Goal: Task Accomplishment & Management: Manage account settings

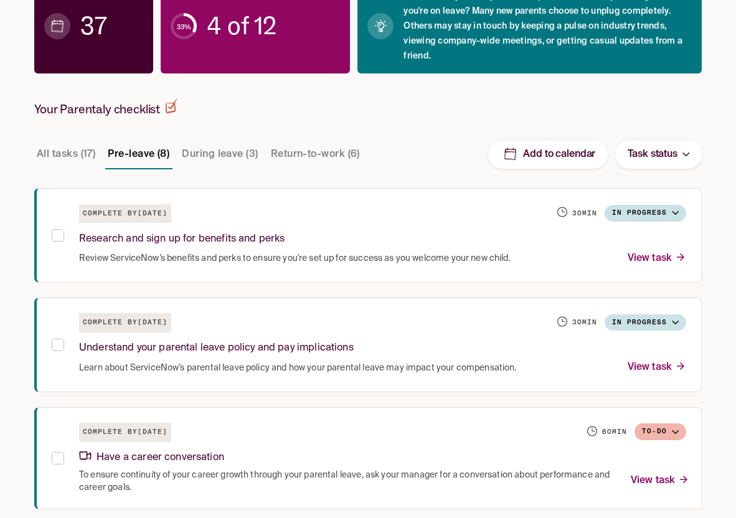
scroll to position [218, 0]
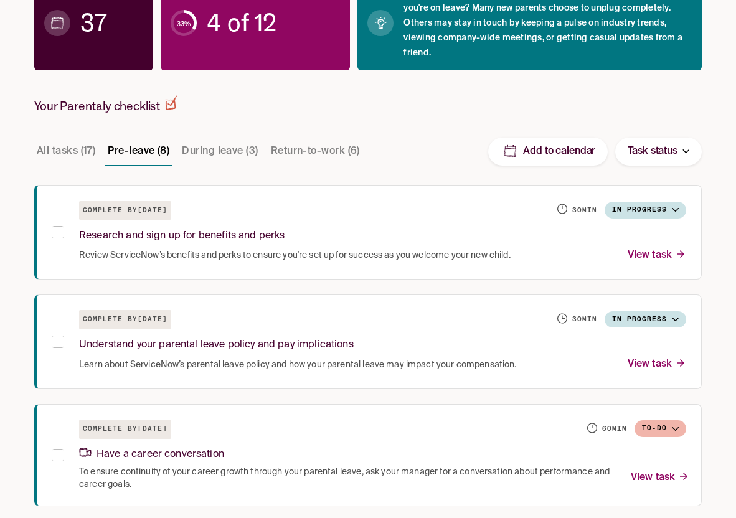
click at [56, 160] on button "All tasks (17)" at bounding box center [66, 151] width 64 height 30
click at [675, 141] on button "Task status" at bounding box center [658, 152] width 87 height 28
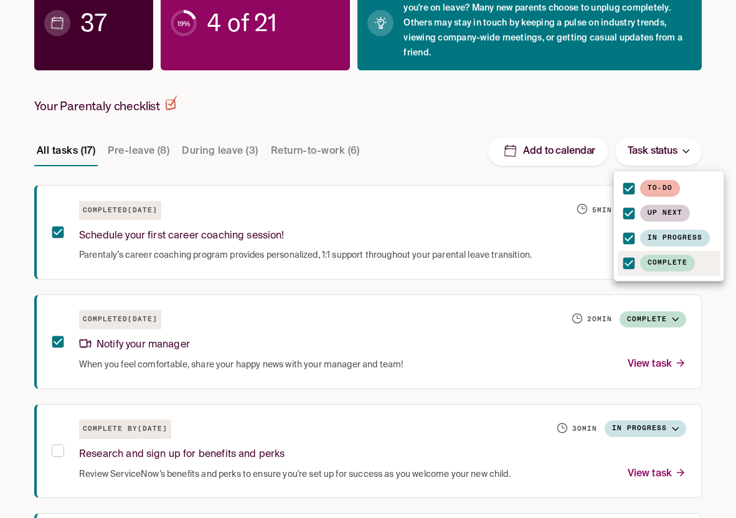
click at [690, 110] on div at bounding box center [368, 259] width 736 height 518
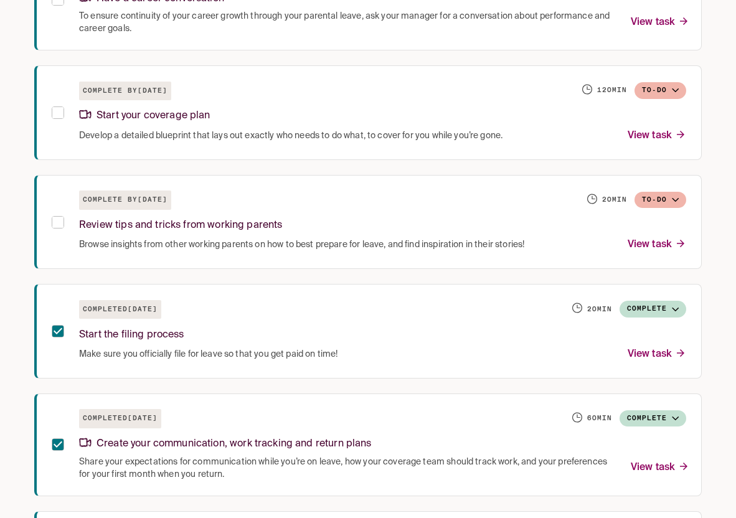
scroll to position [896, 0]
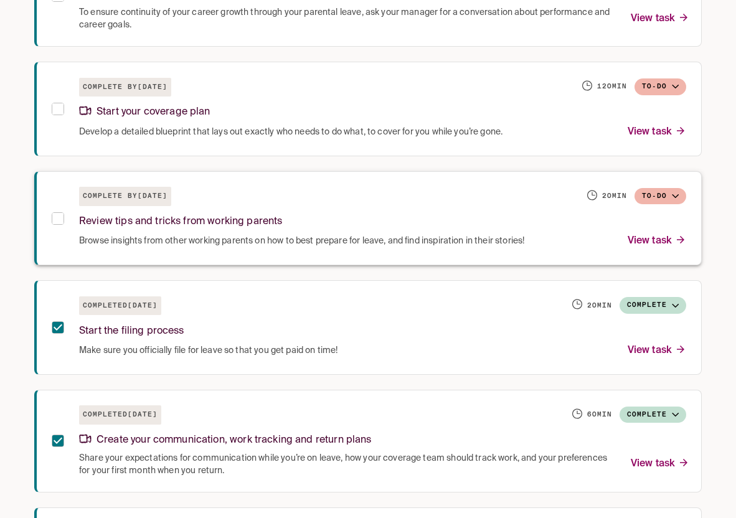
click at [655, 241] on p "View task" at bounding box center [657, 241] width 59 height 17
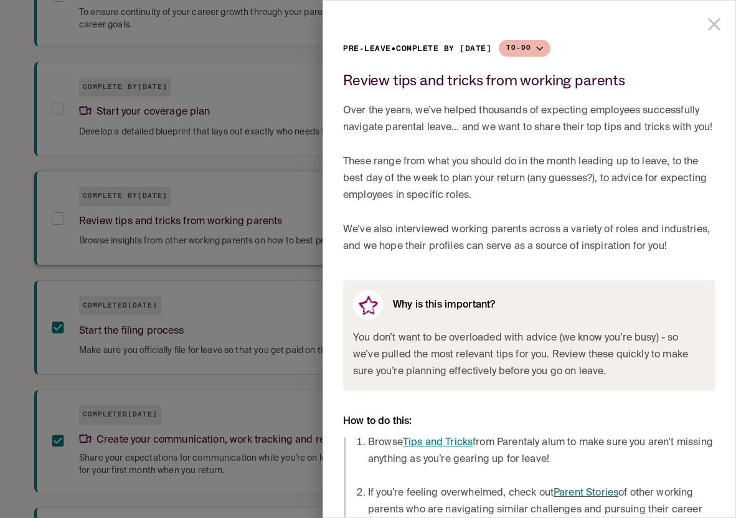
scroll to position [29, 0]
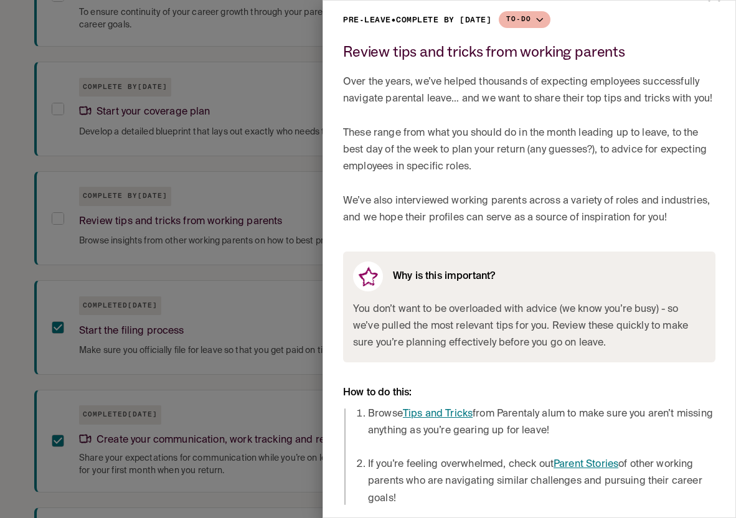
click at [427, 412] on link "Tips and Tricks" at bounding box center [438, 414] width 70 height 10
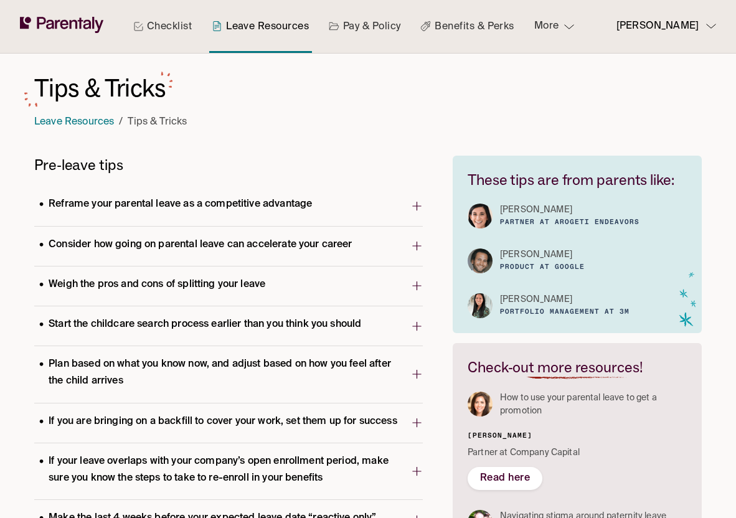
click at [182, 199] on p "Reframe your parental leave as a competitive advantage" at bounding box center [175, 204] width 283 height 17
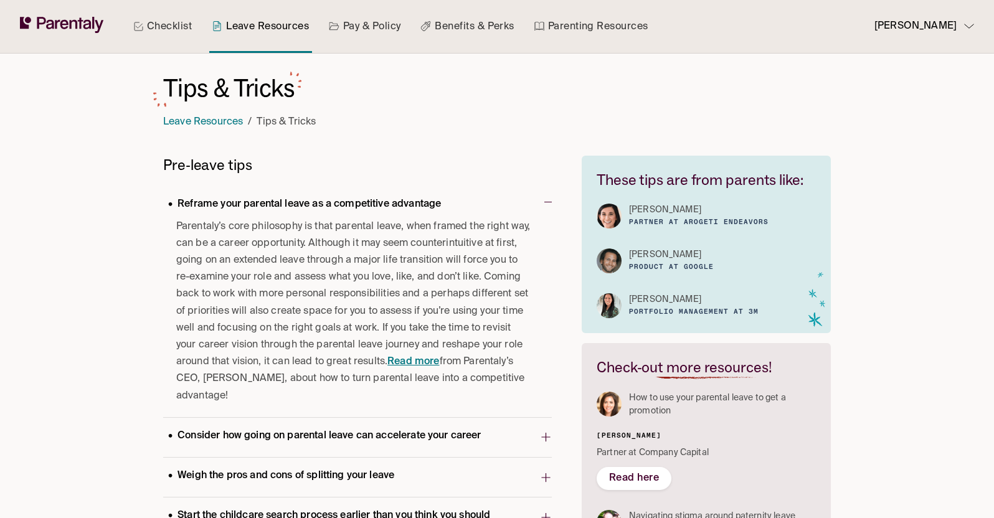
drag, startPoint x: 349, startPoint y: 253, endPoint x: 323, endPoint y: 404, distance: 152.9
click at [323, 404] on span "Parentaly’s core philosophy is that parental leave, when framed the right way, …" at bounding box center [354, 312] width 356 height 186
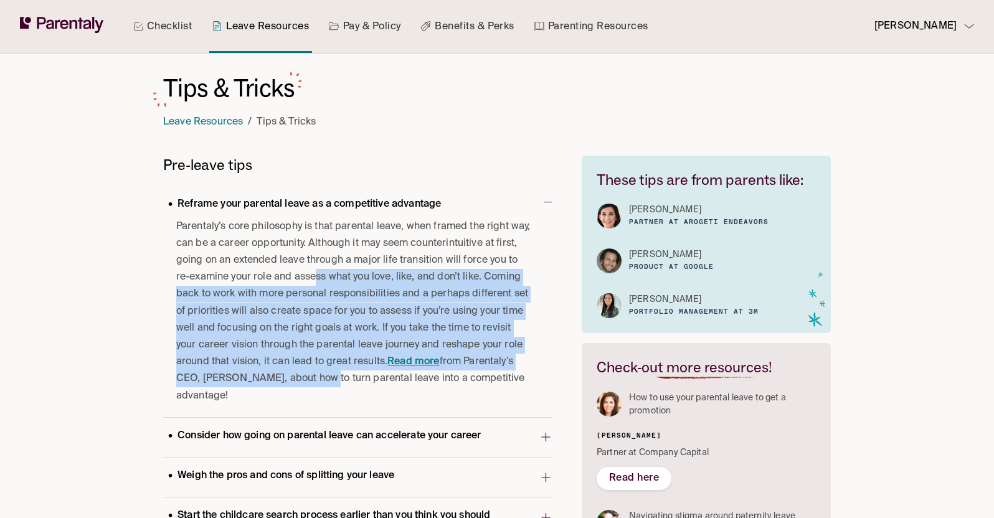
drag, startPoint x: 316, startPoint y: 377, endPoint x: 316, endPoint y: 274, distance: 102.8
click at [316, 274] on span "Parentaly’s core philosophy is that parental leave, when framed the right way, …" at bounding box center [354, 312] width 356 height 186
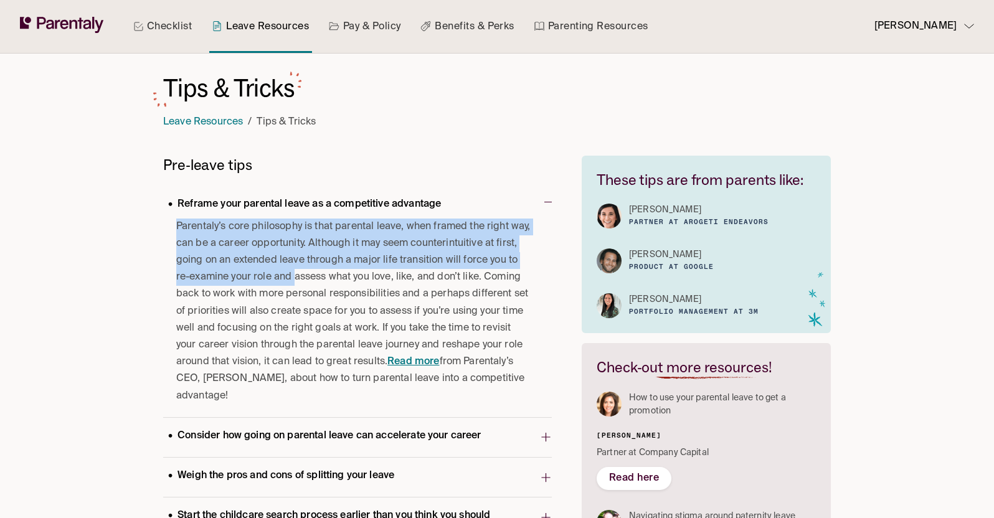
drag, startPoint x: 316, startPoint y: 274, endPoint x: 317, endPoint y: 392, distance: 118.3
click at [317, 392] on span "Parentaly’s core philosophy is that parental leave, when framed the right way, …" at bounding box center [354, 312] width 356 height 186
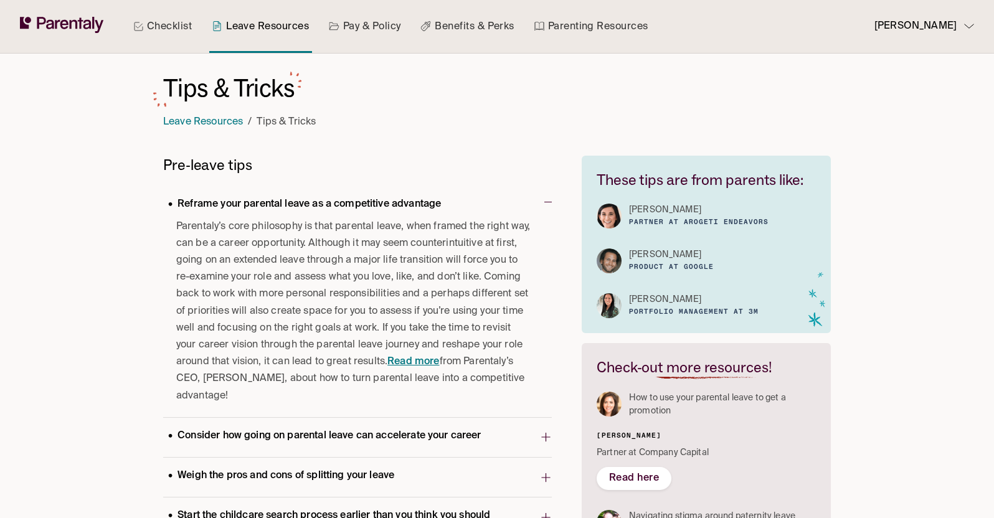
click at [317, 392] on span "Parentaly’s core philosophy is that parental leave, when framed the right way, …" at bounding box center [354, 312] width 356 height 186
click at [424, 357] on link "Read more" at bounding box center [413, 362] width 52 height 10
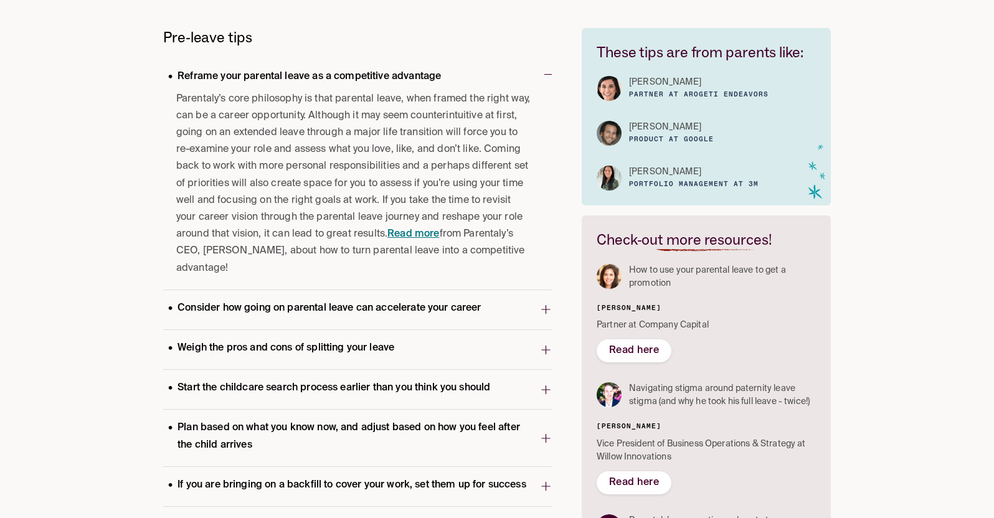
scroll to position [156, 0]
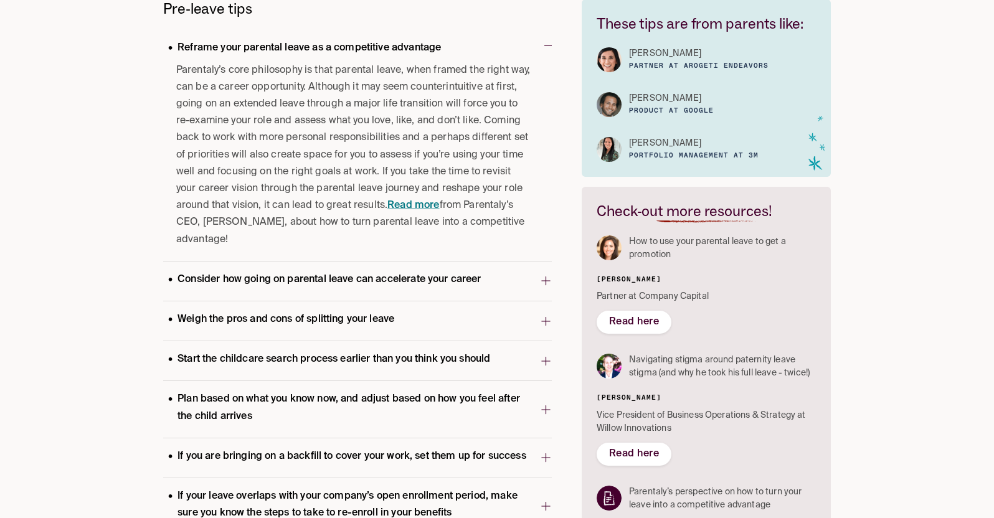
click at [465, 287] on p "Consider how going on parental leave can accelerate your career" at bounding box center [324, 280] width 323 height 17
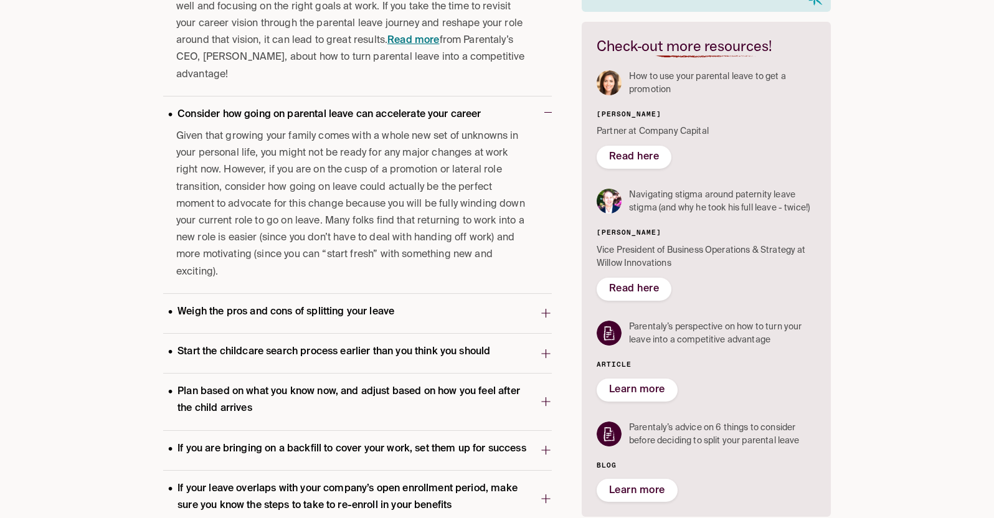
scroll to position [322, 0]
click at [362, 303] on p "Weigh the pros and cons of splitting your leave" at bounding box center [281, 311] width 236 height 17
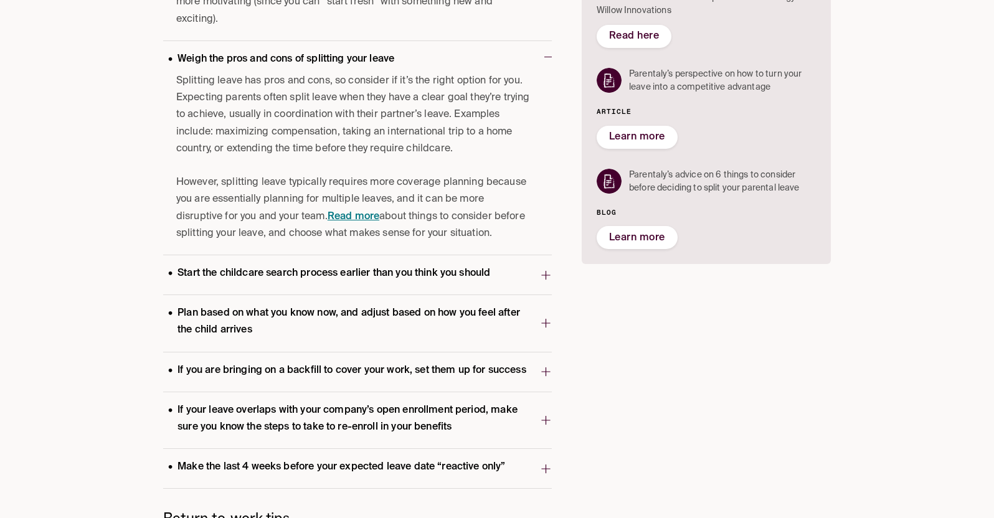
scroll to position [651, 0]
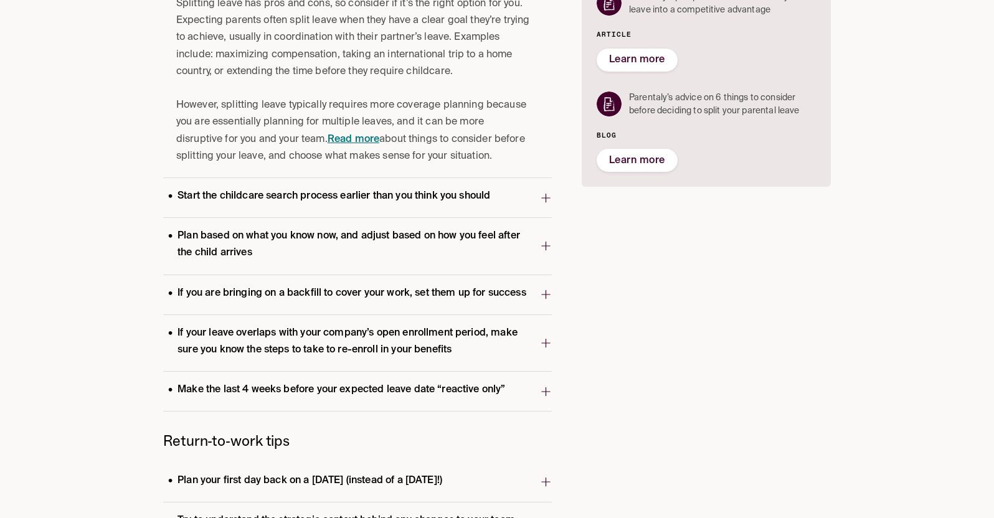
click at [333, 188] on p "Start the childcare search process earlier than you think you should" at bounding box center [329, 196] width 332 height 17
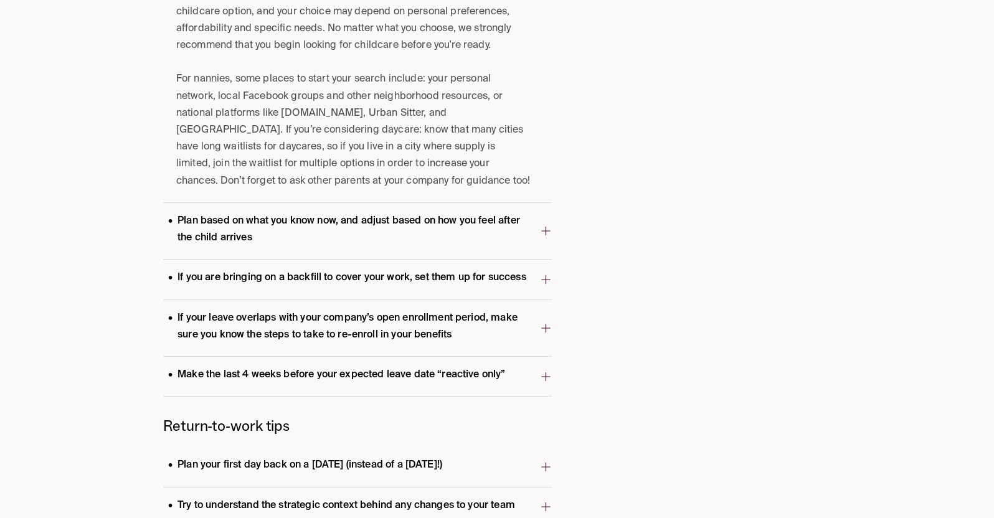
scroll to position [894, 0]
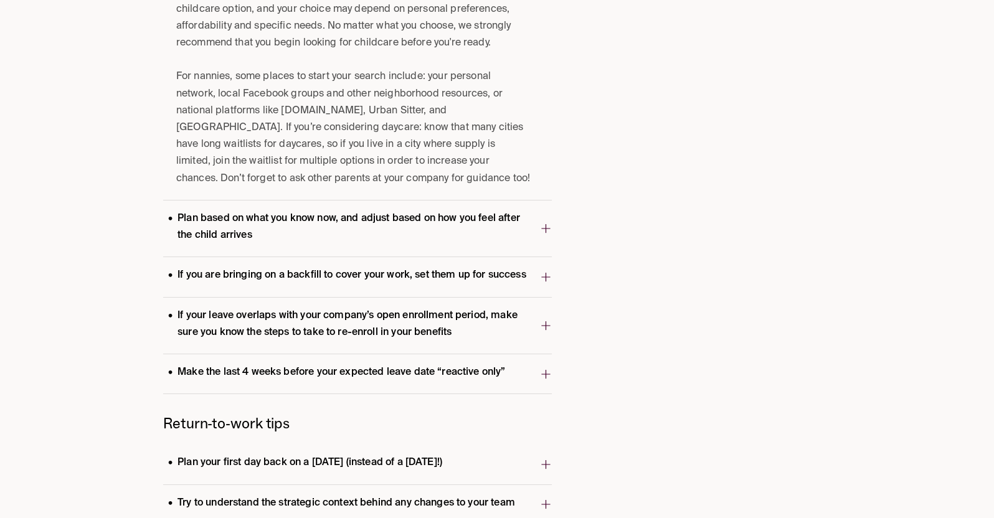
click at [332, 212] on p "Plan based on what you know now, and adjust based on how you feel after the chi…" at bounding box center [351, 228] width 377 height 34
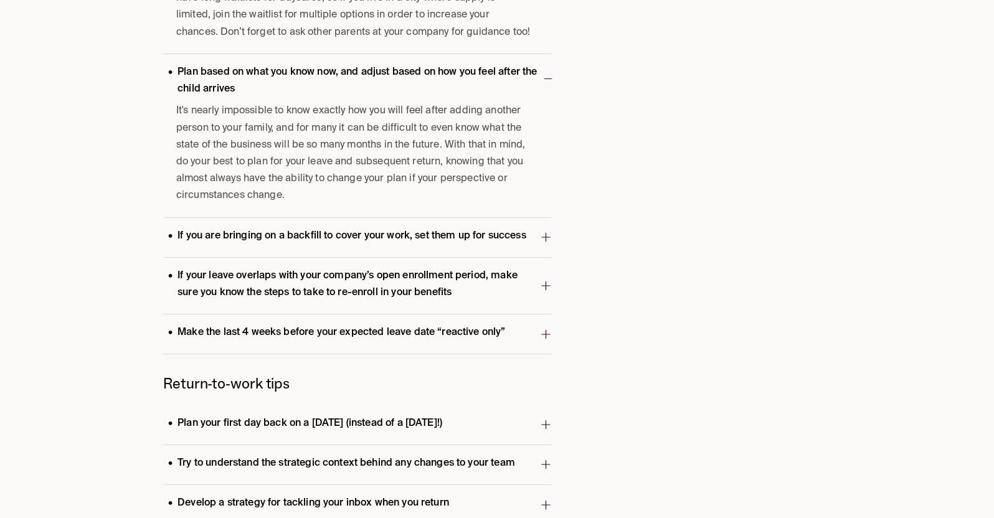
scroll to position [1041, 0]
click at [341, 233] on p "If you are bringing on a backfill to cover your work, set them up for success" at bounding box center [347, 235] width 368 height 17
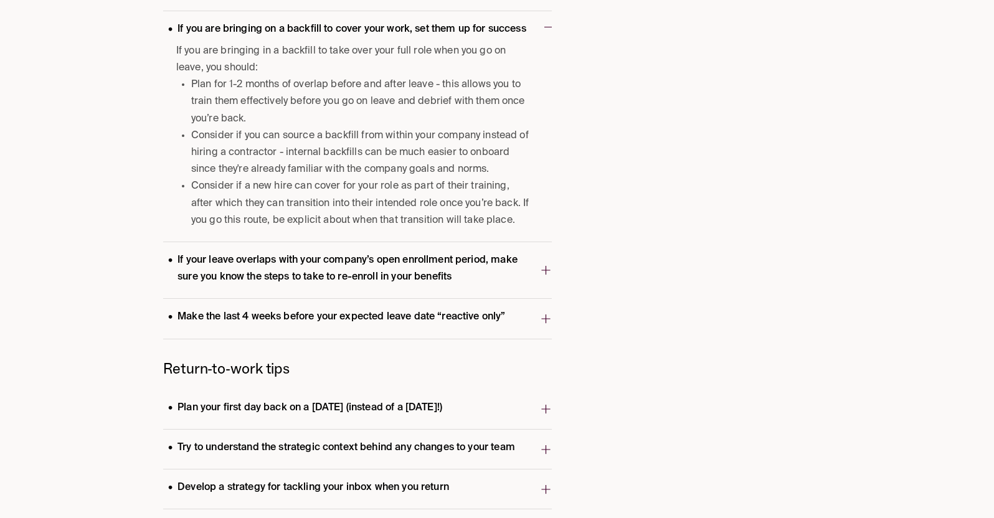
scroll to position [1255, 0]
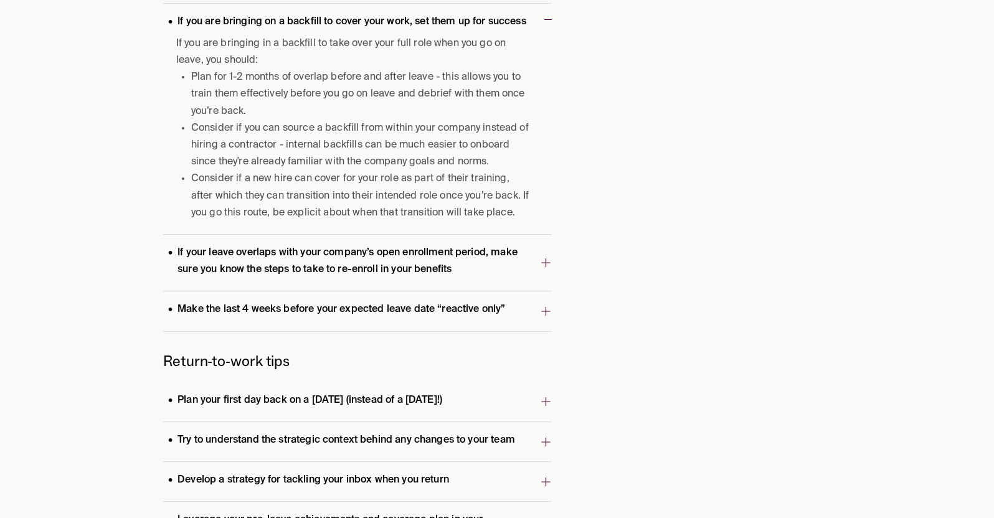
click at [300, 310] on p "Make the last 4 weeks before your expected leave date “reactive only”" at bounding box center [337, 309] width 348 height 17
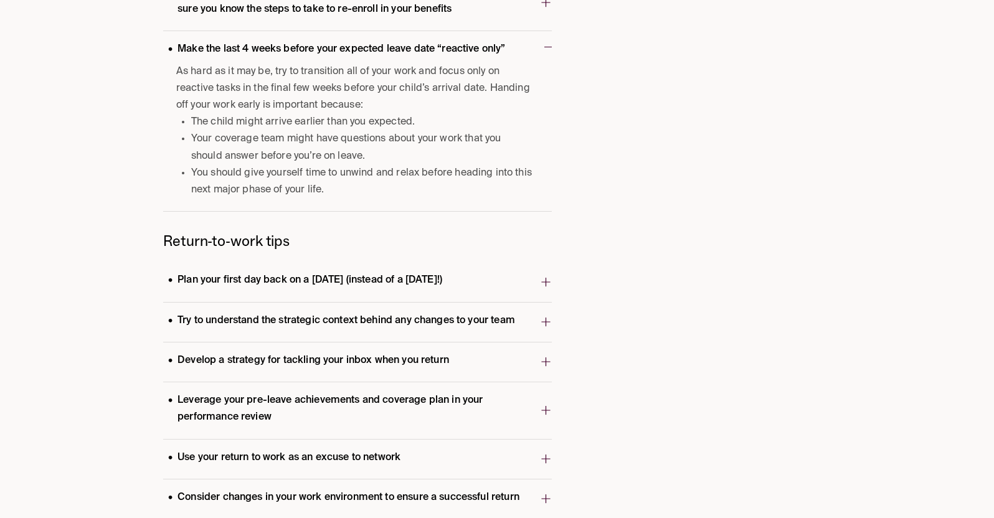
scroll to position [1514, 0]
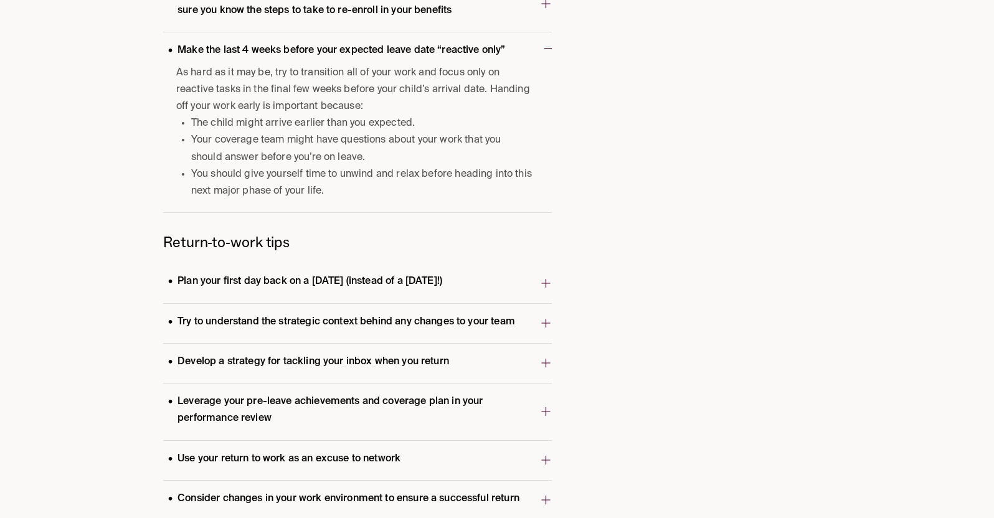
click at [322, 278] on p "Plan your first day back on a [DATE] (instead of a [DATE]!)" at bounding box center [305, 281] width 284 height 17
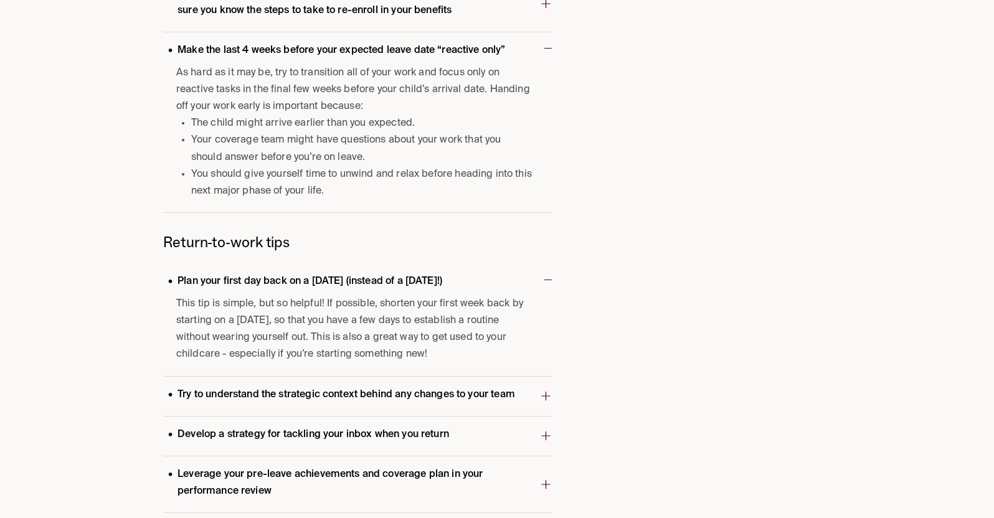
click at [293, 326] on span "This tip is simple, but so helpful! If possible, shorten your first week back b…" at bounding box center [354, 330] width 356 height 68
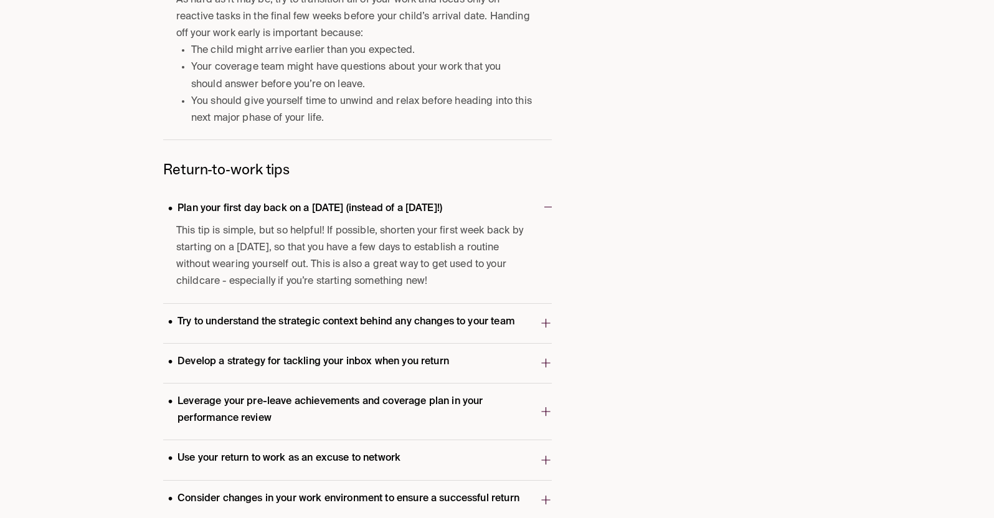
scroll to position [1588, 0]
click at [293, 326] on p "Try to understand the strategic context behind any changes to your team" at bounding box center [341, 321] width 357 height 17
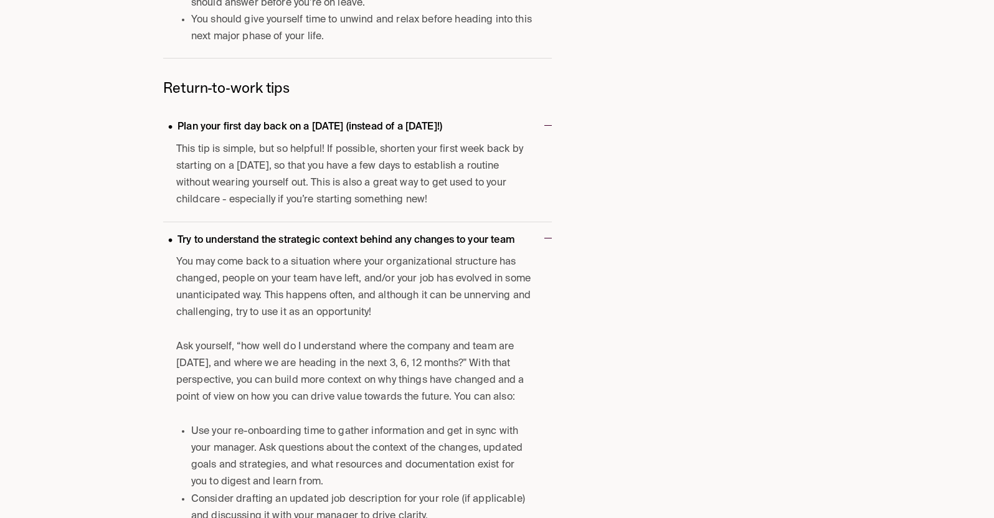
scroll to position [1673, 0]
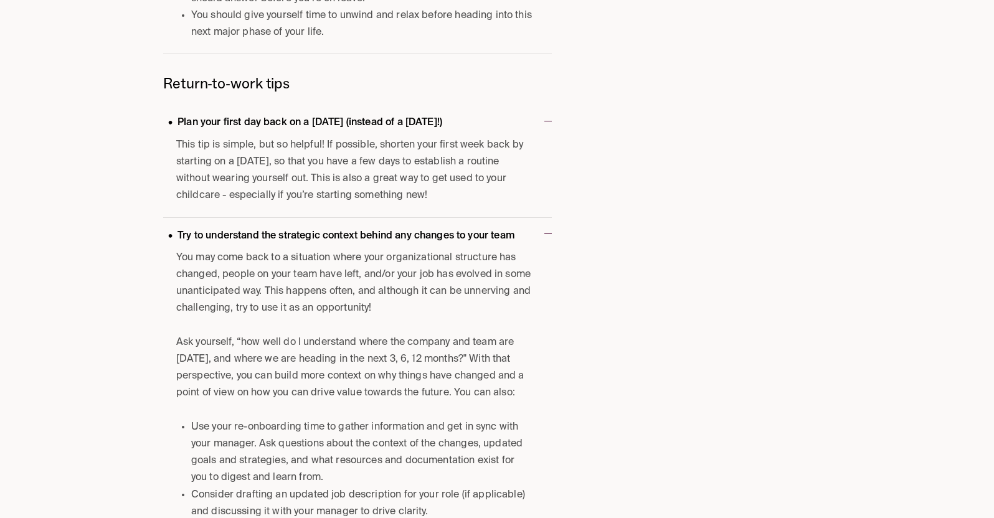
click at [310, 269] on p "You may come back to a situation where your organizational structure has change…" at bounding box center [354, 284] width 356 height 68
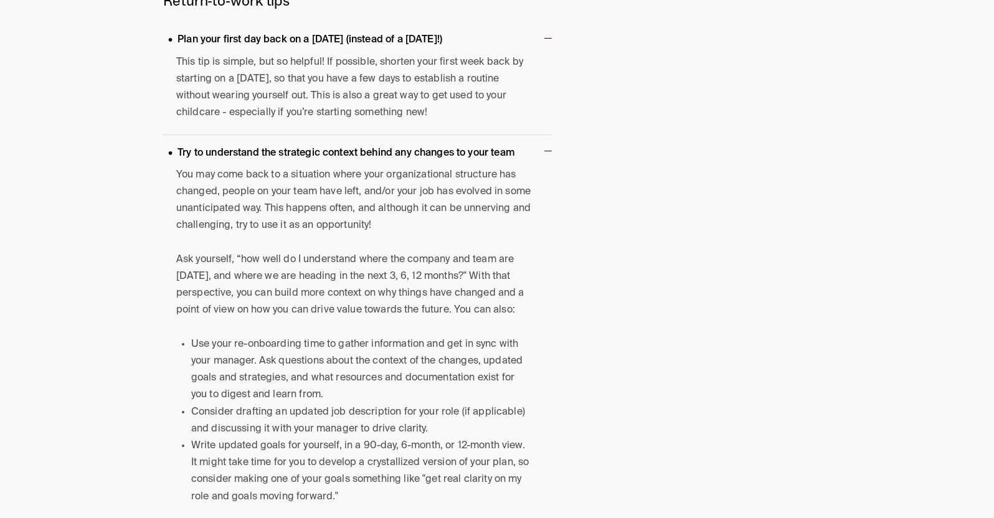
scroll to position [1757, 0]
click at [310, 269] on p "Ask yourself, “how well do I understand where the company and team are [DATE], …" at bounding box center [354, 284] width 356 height 68
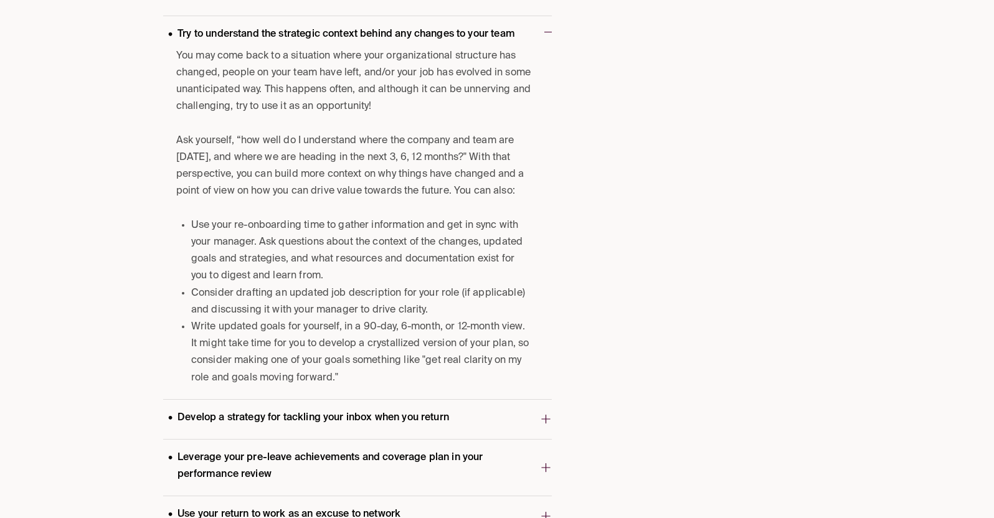
scroll to position [1882, 0]
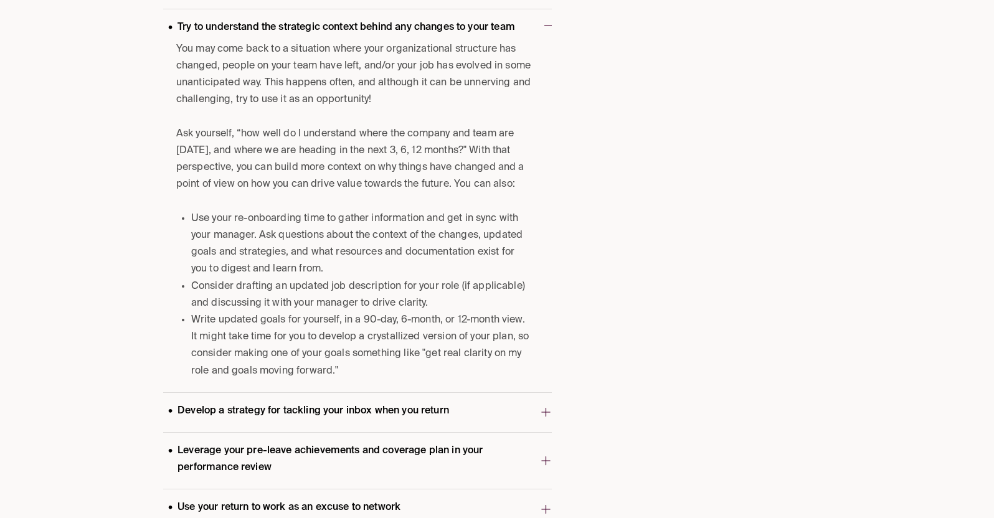
click at [310, 269] on li "Use your re-onboarding time to gather information and get in sync with your man…" at bounding box center [361, 245] width 341 height 68
click at [319, 224] on li "Use your re-onboarding time to gather information and get in sync with your man…" at bounding box center [361, 245] width 341 height 68
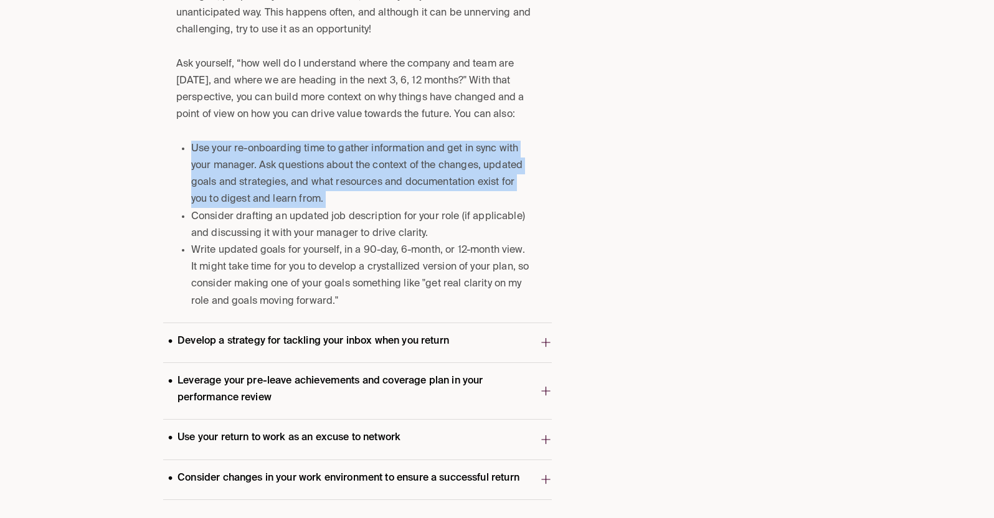
scroll to position [1953, 0]
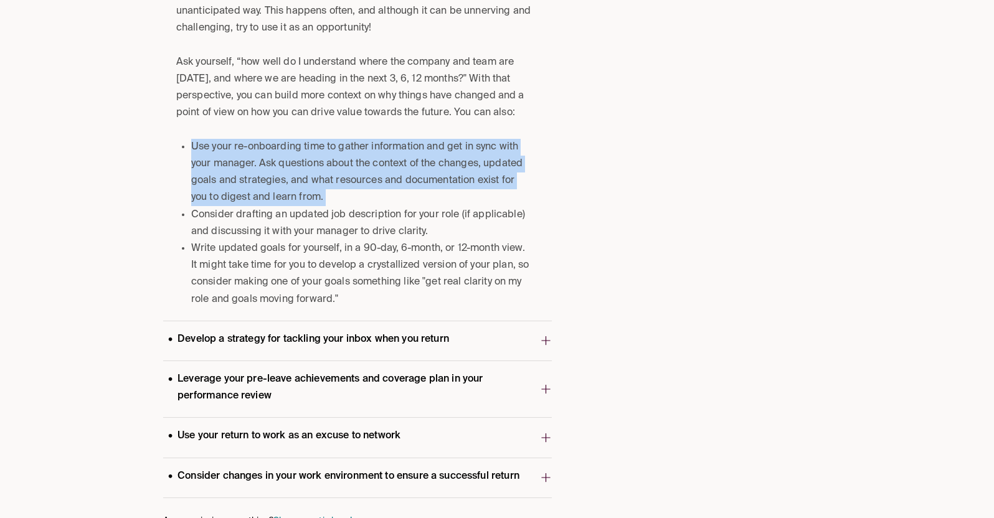
click at [319, 224] on li "Consider drafting an updated job description for your role (if applicable) and …" at bounding box center [361, 224] width 341 height 34
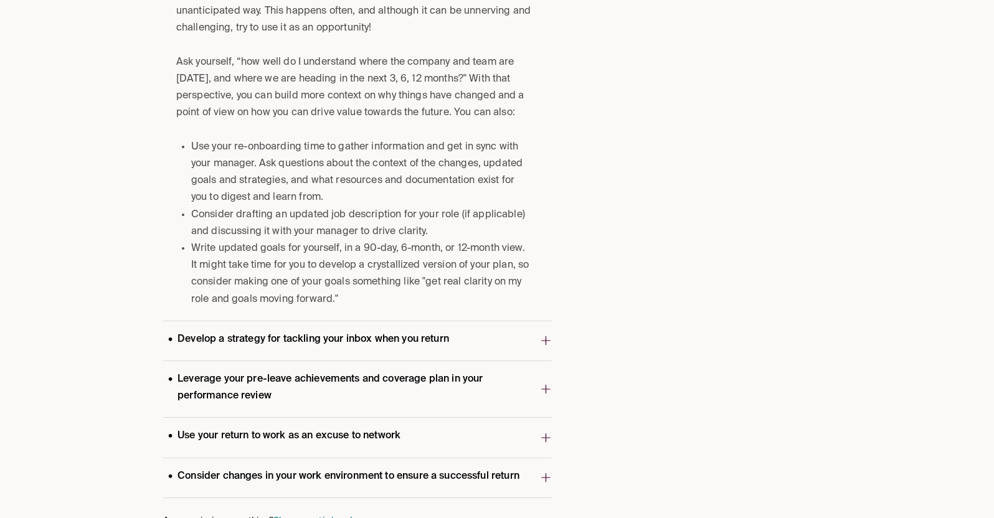
click at [319, 224] on li "Consider drafting an updated job description for your role (if applicable) and …" at bounding box center [361, 224] width 341 height 34
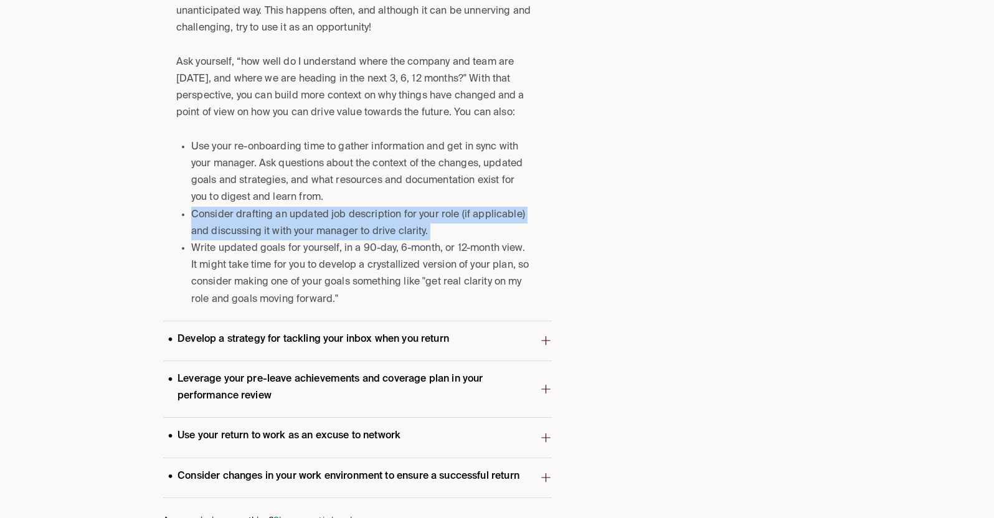
scroll to position [1985, 0]
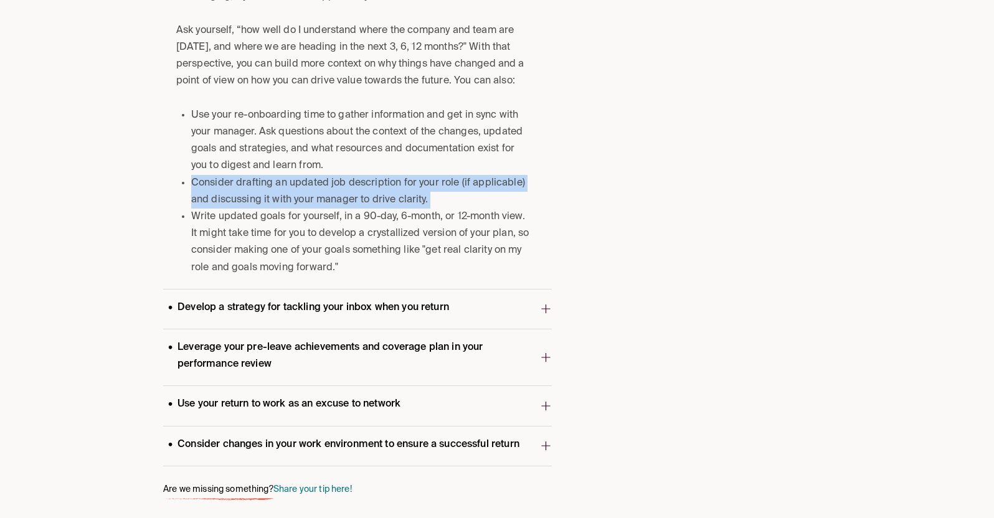
click at [319, 225] on li "Write updated goals for yourself, in a 90-day, 6-month, or 12-month view. It mi…" at bounding box center [361, 243] width 341 height 68
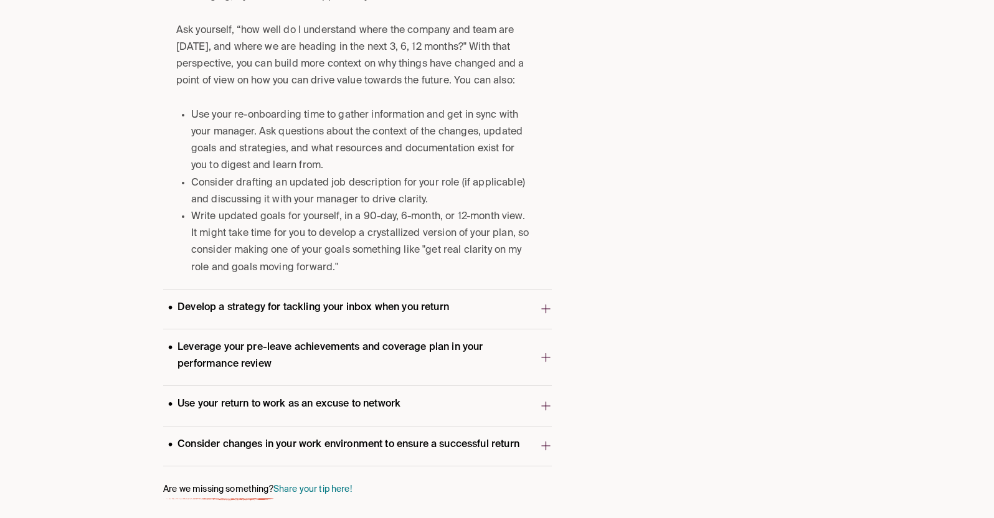
click at [297, 306] on p "Develop a strategy for tackling your inbox when you return" at bounding box center [308, 308] width 291 height 17
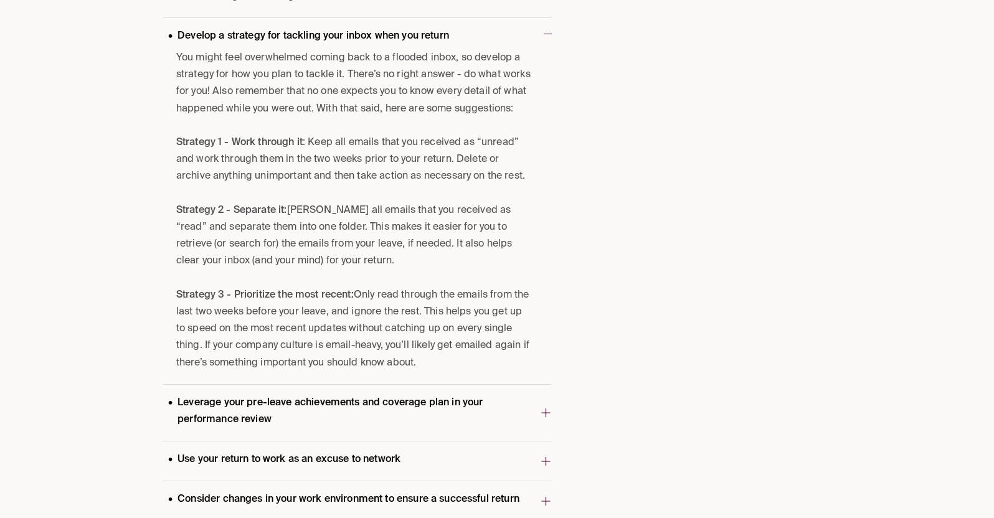
scroll to position [2312, 0]
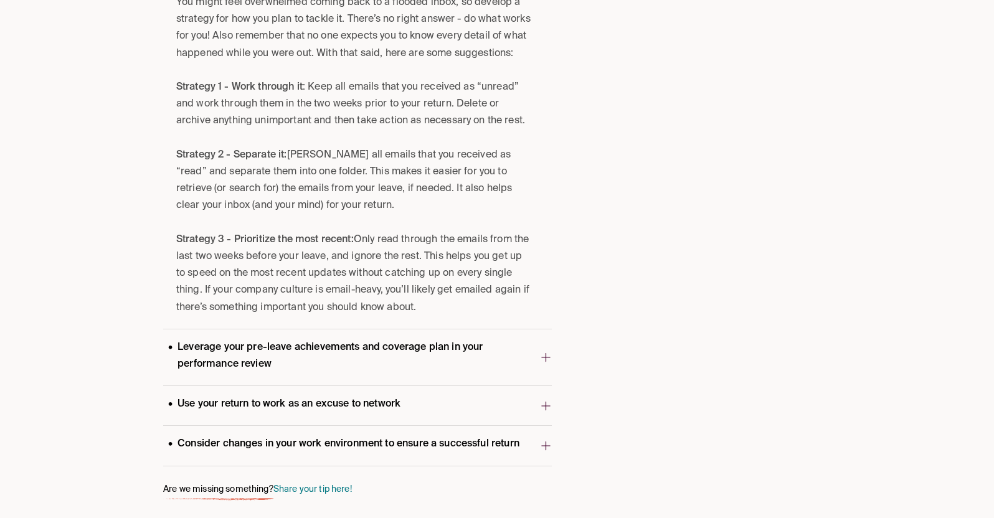
click at [292, 354] on p "Leverage your pre-leave achievements and coverage plan in your performance revi…" at bounding box center [351, 356] width 377 height 34
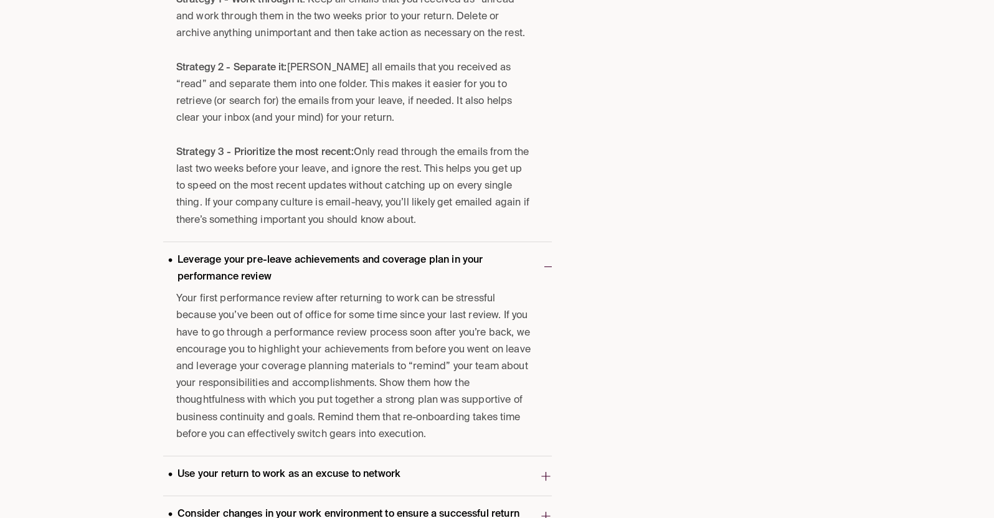
scroll to position [2469, 0]
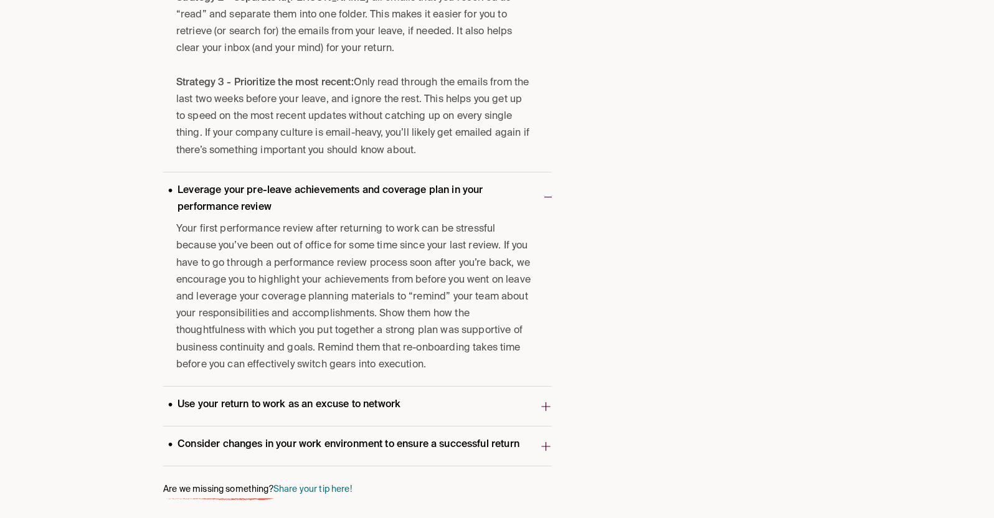
click at [280, 407] on p "Use your return to work as an excuse to network" at bounding box center [284, 405] width 242 height 17
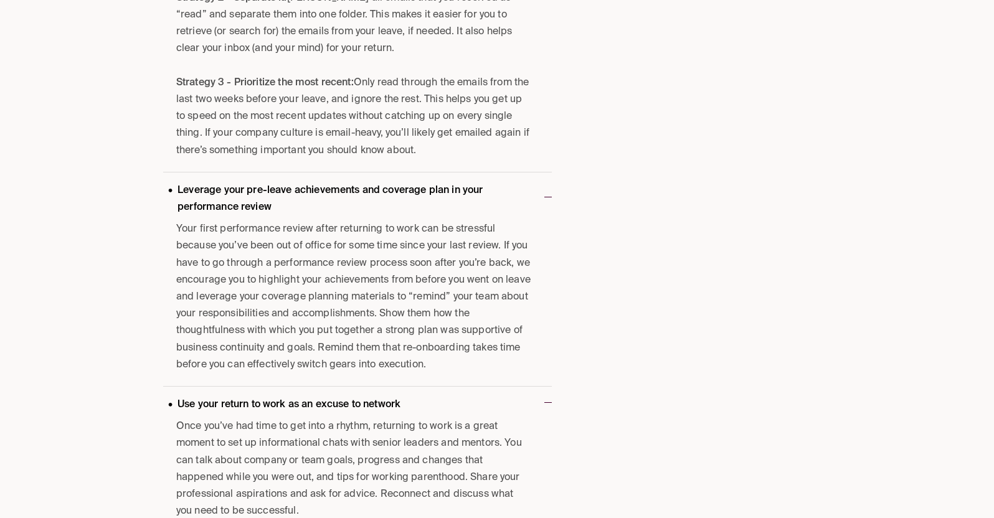
scroll to position [2576, 0]
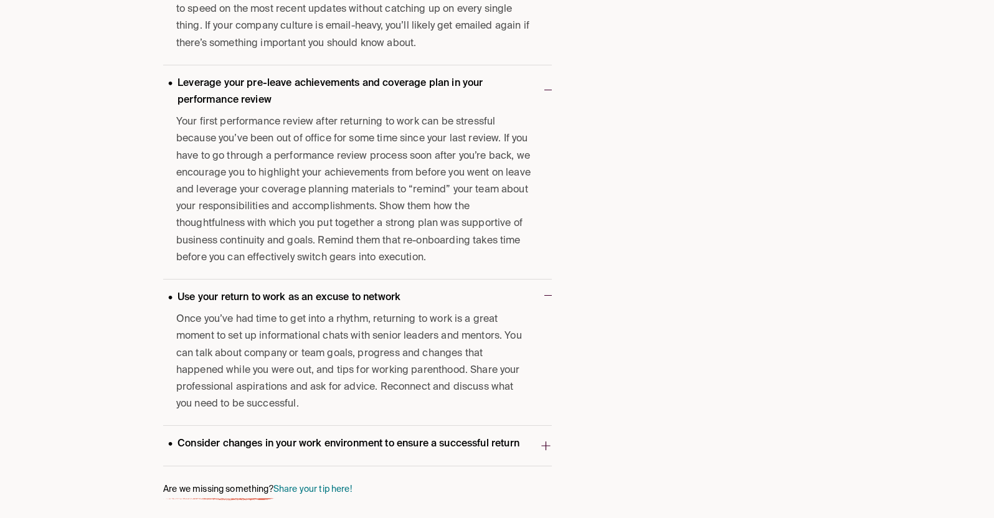
click at [280, 446] on p "Consider changes in your work environment to ensure a successful return" at bounding box center [343, 444] width 361 height 17
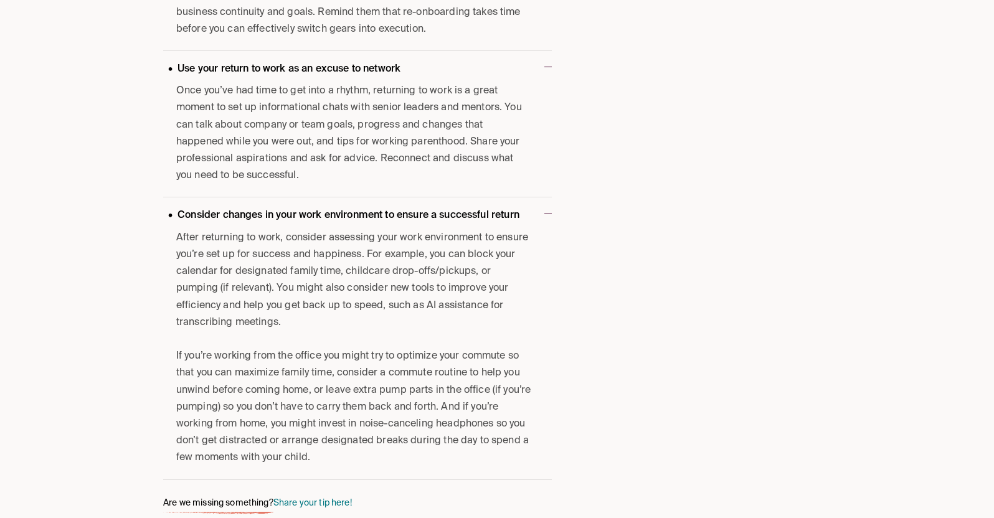
scroll to position [2818, 0]
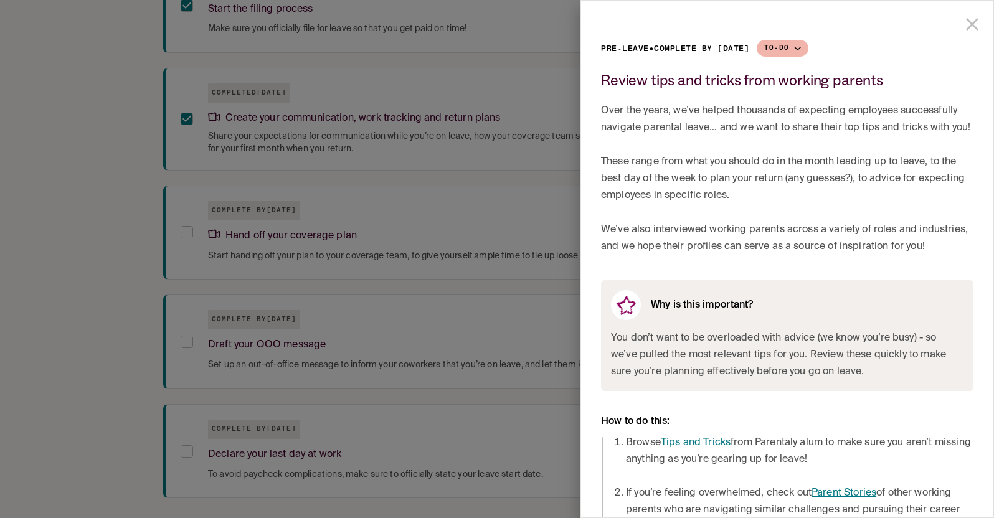
scroll to position [896, 0]
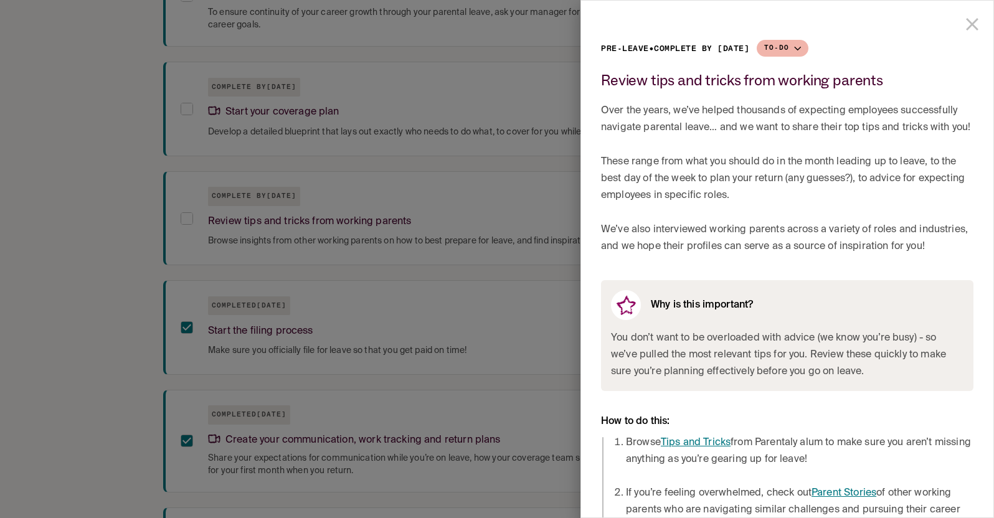
click at [295, 128] on div at bounding box center [497, 259] width 994 height 518
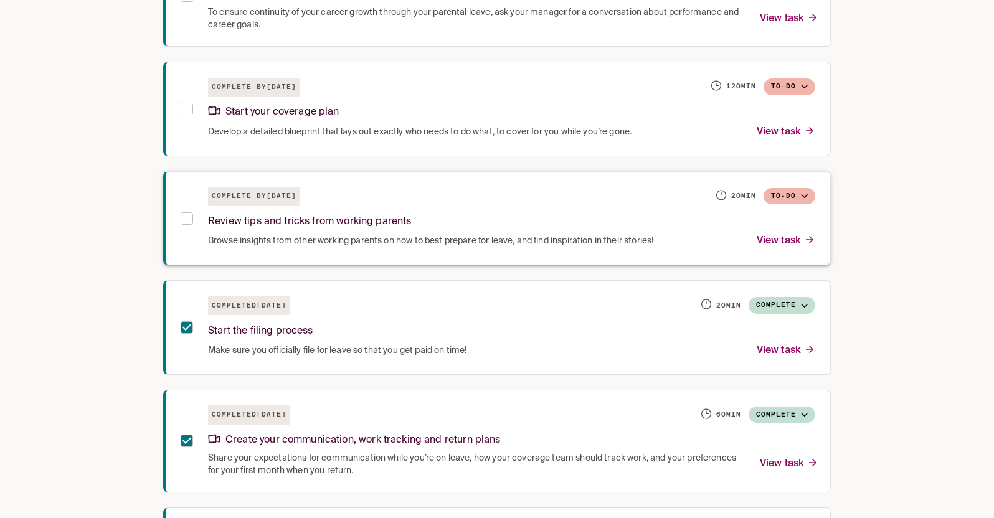
click at [736, 248] on p "View task" at bounding box center [786, 241] width 59 height 17
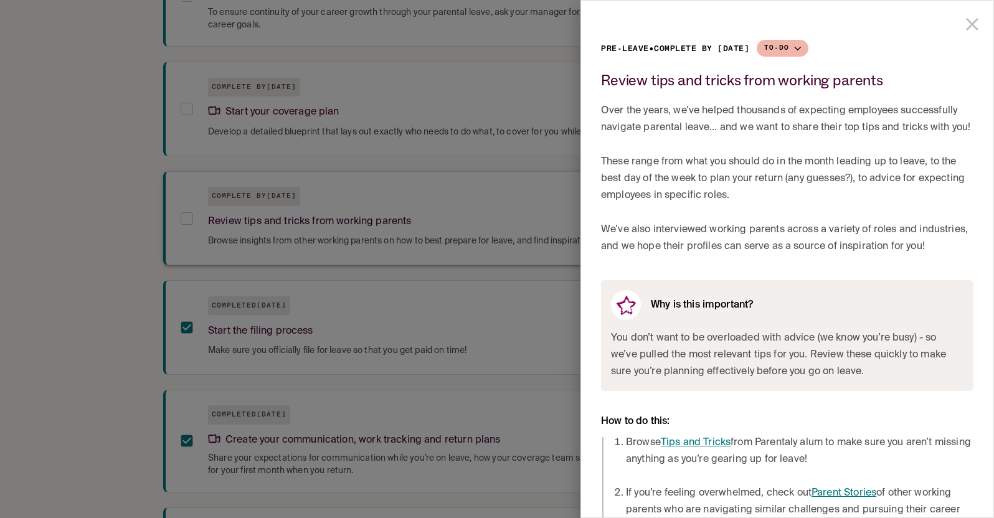
scroll to position [29, 0]
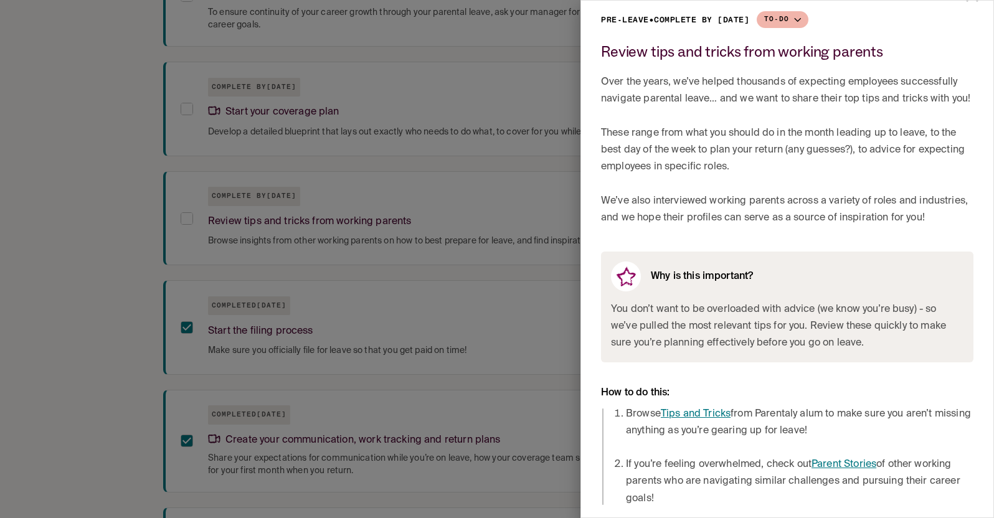
click at [736, 468] on link "Parent Stories" at bounding box center [844, 465] width 65 height 10
click at [509, 244] on div at bounding box center [497, 259] width 994 height 518
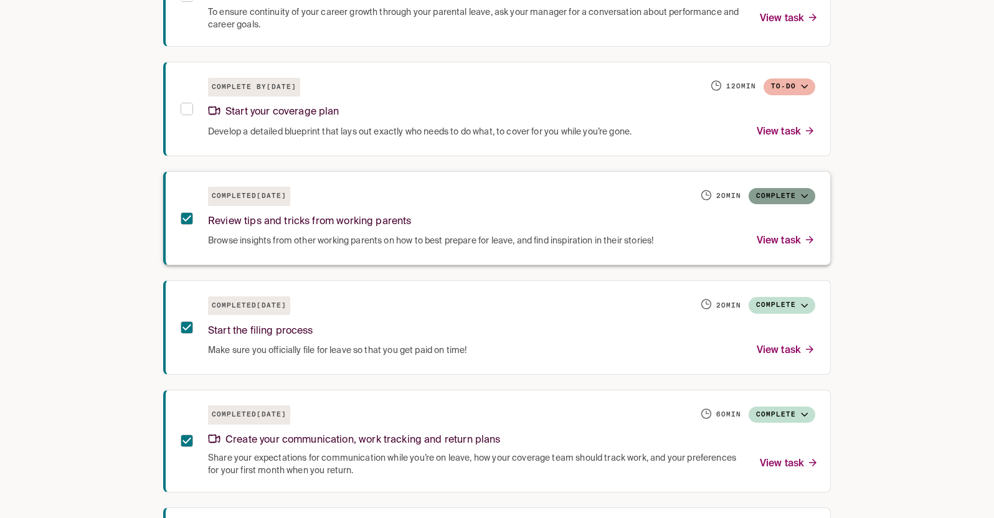
click at [736, 194] on button "Complete" at bounding box center [782, 196] width 67 height 17
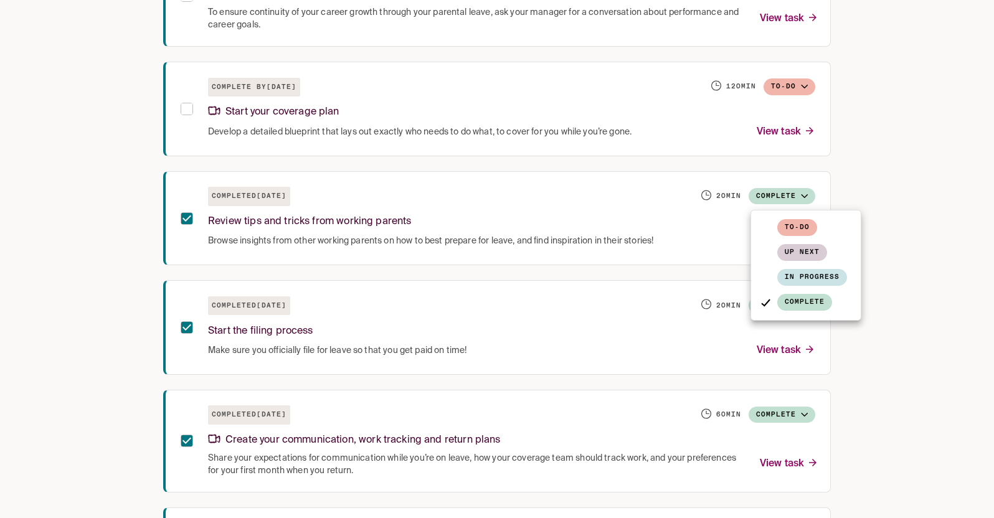
click at [736, 176] on div at bounding box center [497, 259] width 994 height 518
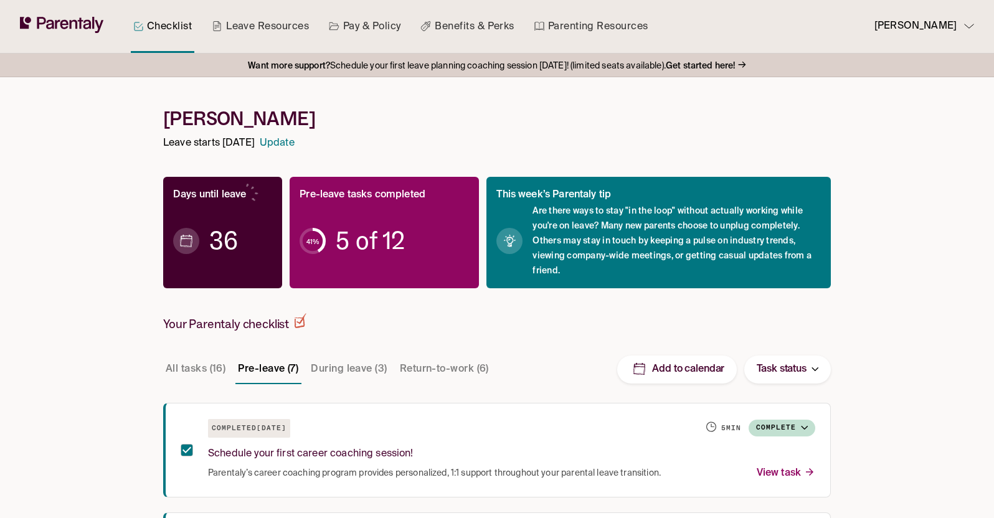
click at [555, 257] on span "Are there ways to stay "in the loop" without actually working while you're on l…" at bounding box center [677, 241] width 288 height 75
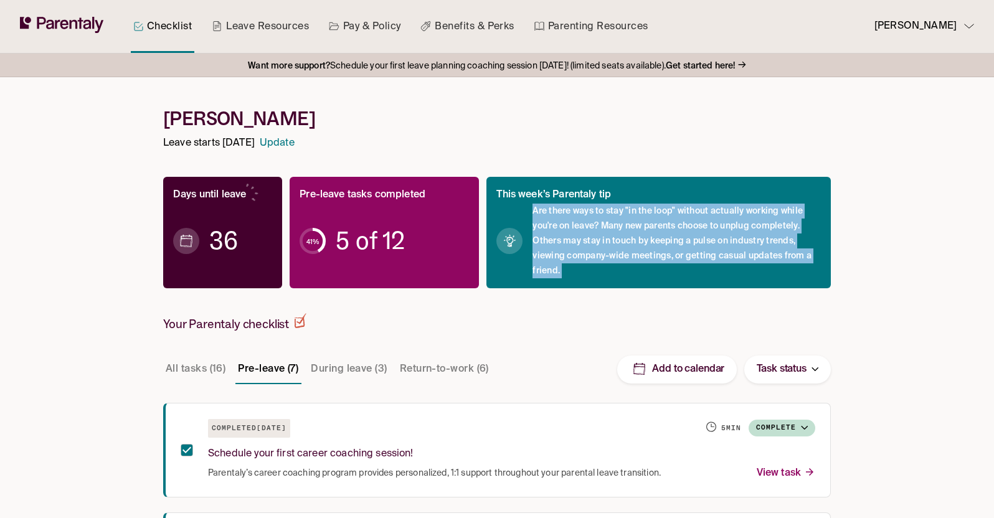
click at [555, 257] on span "Are there ways to stay "in the loop" without actually working while you're on l…" at bounding box center [677, 241] width 288 height 75
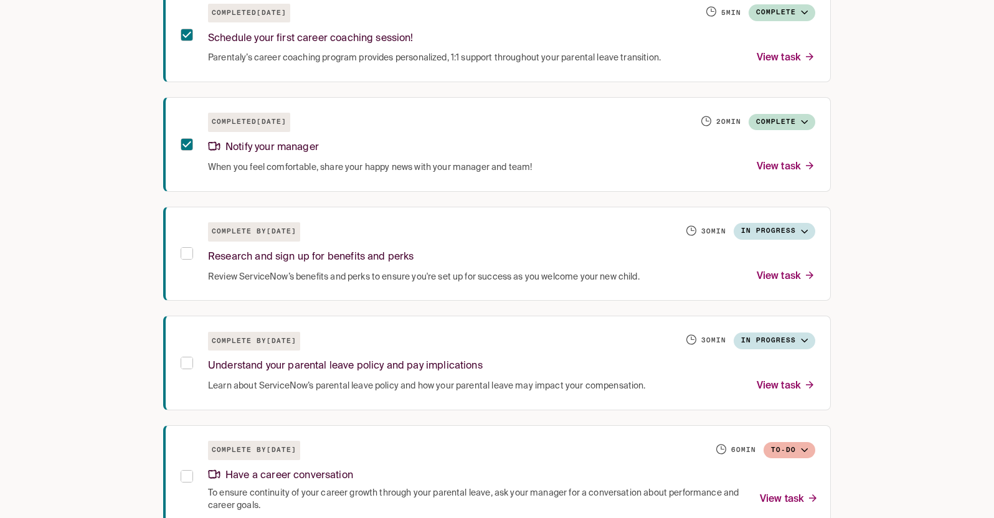
scroll to position [422, 0]
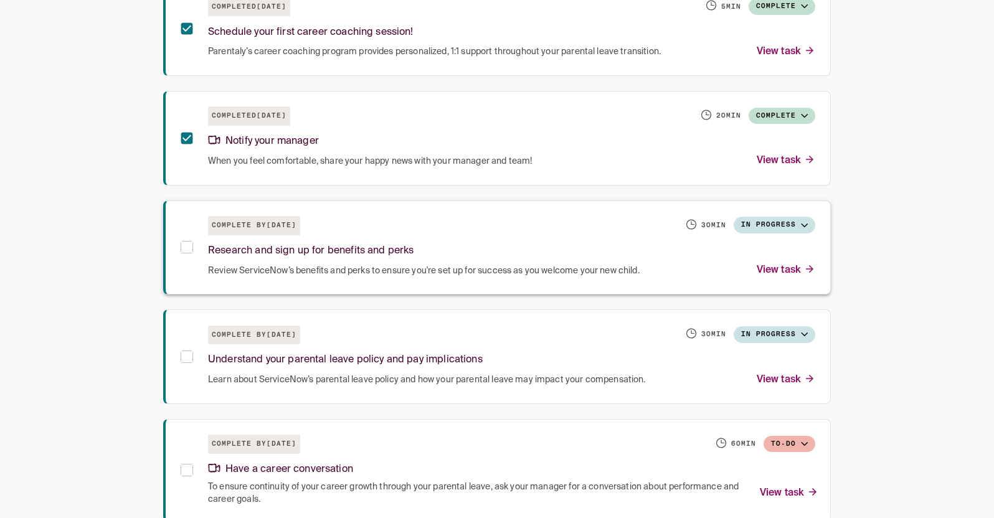
click at [736, 268] on p "View task" at bounding box center [786, 270] width 59 height 17
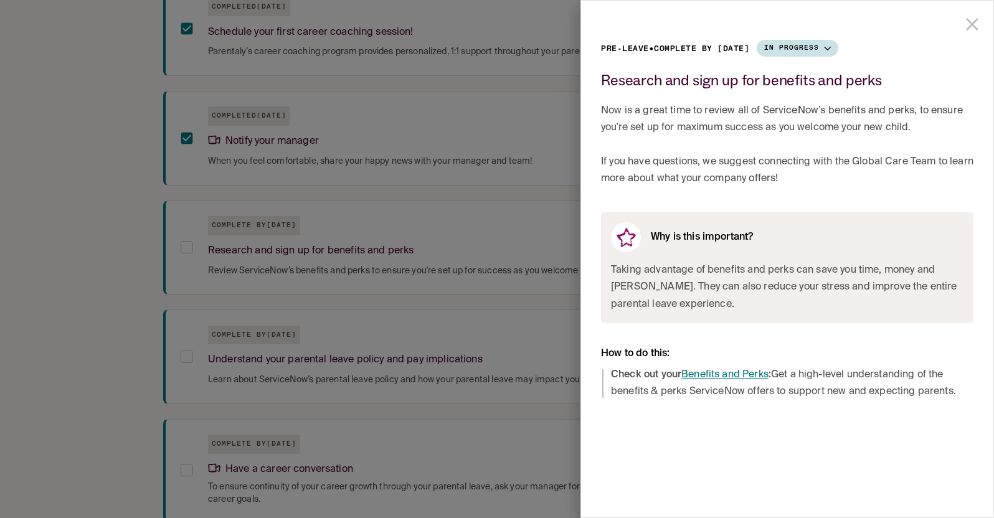
click at [542, 263] on div at bounding box center [497, 259] width 994 height 518
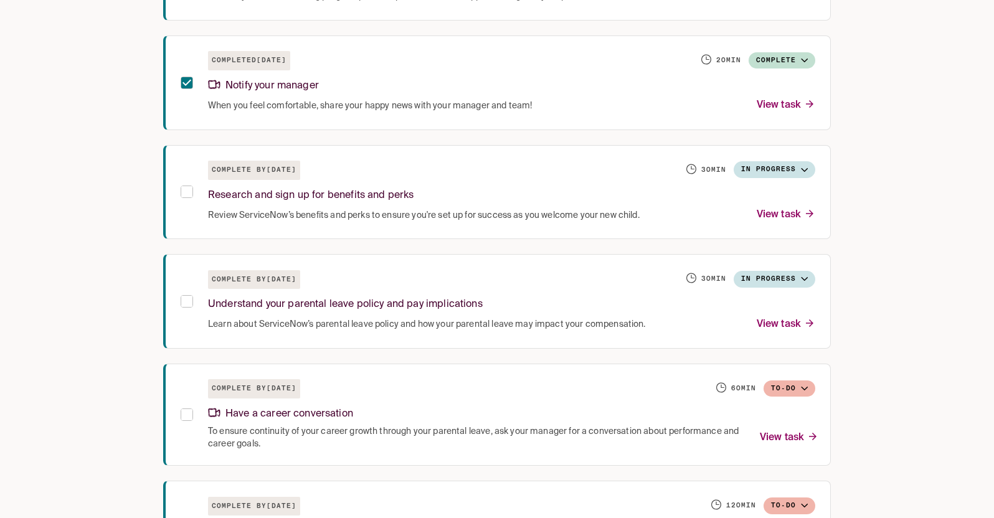
scroll to position [480, 0]
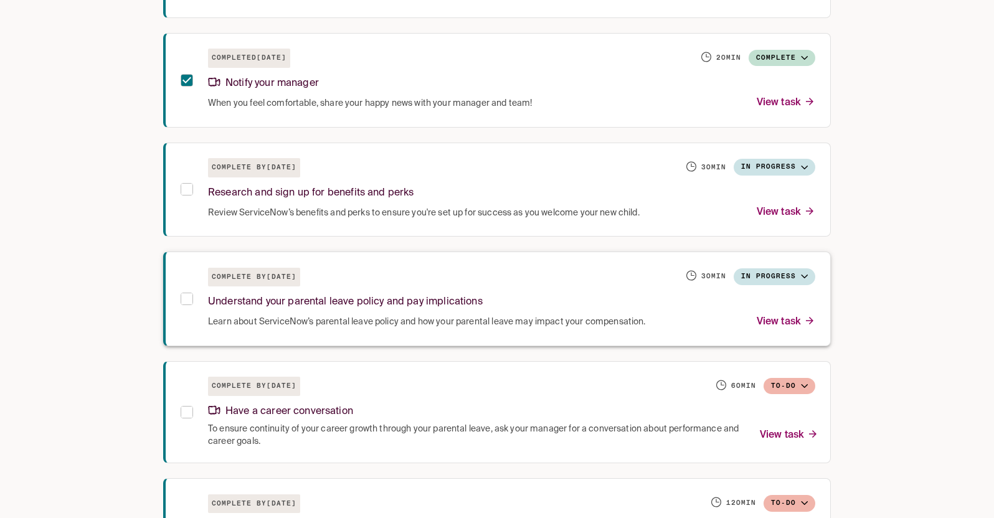
click at [736, 322] on p "View task" at bounding box center [786, 322] width 59 height 17
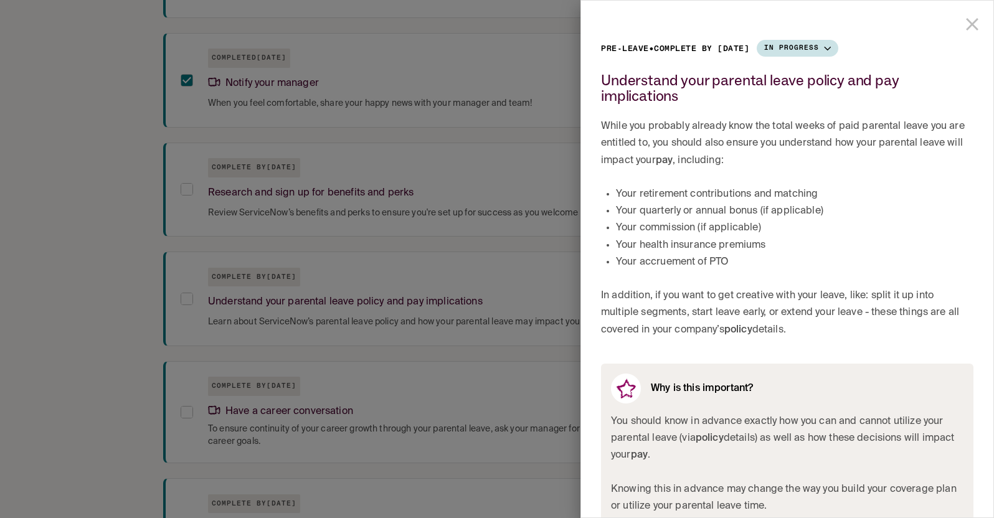
click at [453, 324] on div at bounding box center [497, 259] width 994 height 518
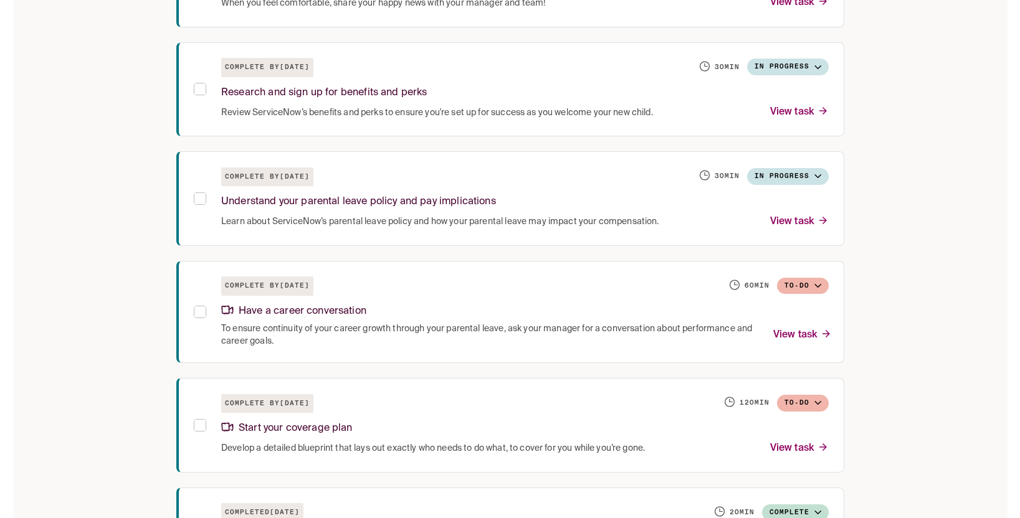
scroll to position [581, 0]
click at [736, 192] on div "Checklist Leave Resources Pay & Policy Benefits & Perks Parenting Resources [PE…" at bounding box center [510, 287] width 1020 height 1736
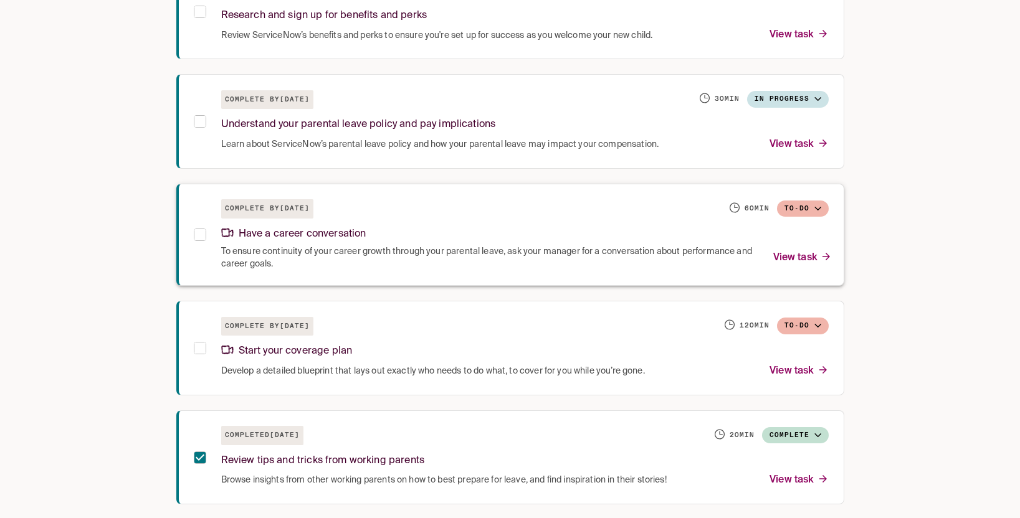
scroll to position [659, 0]
click at [736, 214] on div "Checklist Leave Resources Pay & Policy Benefits & Perks Parenting Resources [PE…" at bounding box center [510, 209] width 1020 height 1736
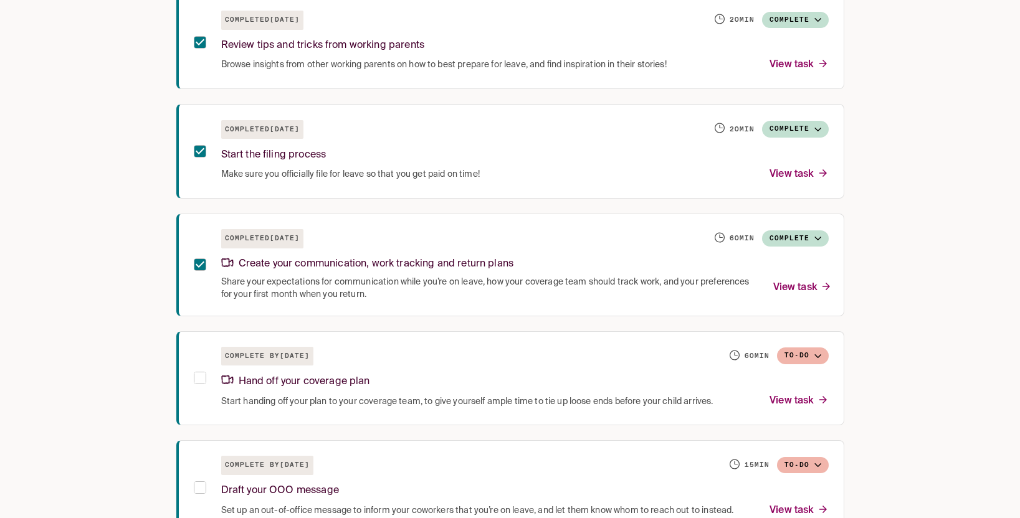
scroll to position [1218, 0]
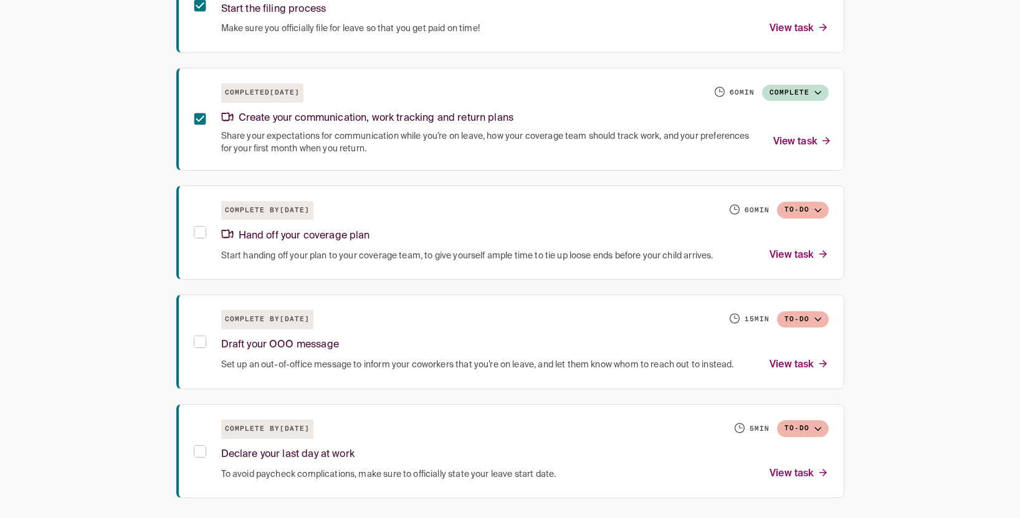
click at [736, 258] on p "View task" at bounding box center [798, 255] width 59 height 17
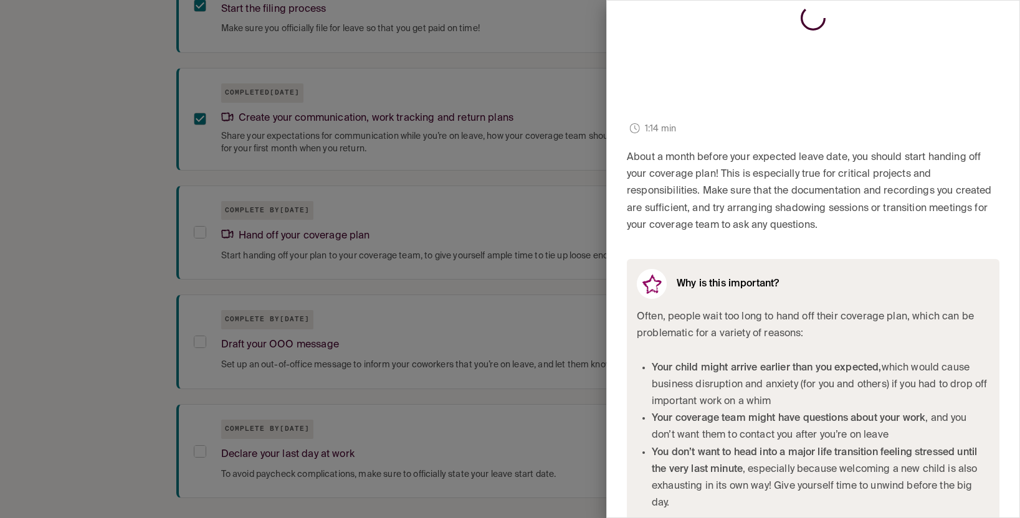
scroll to position [373, 0]
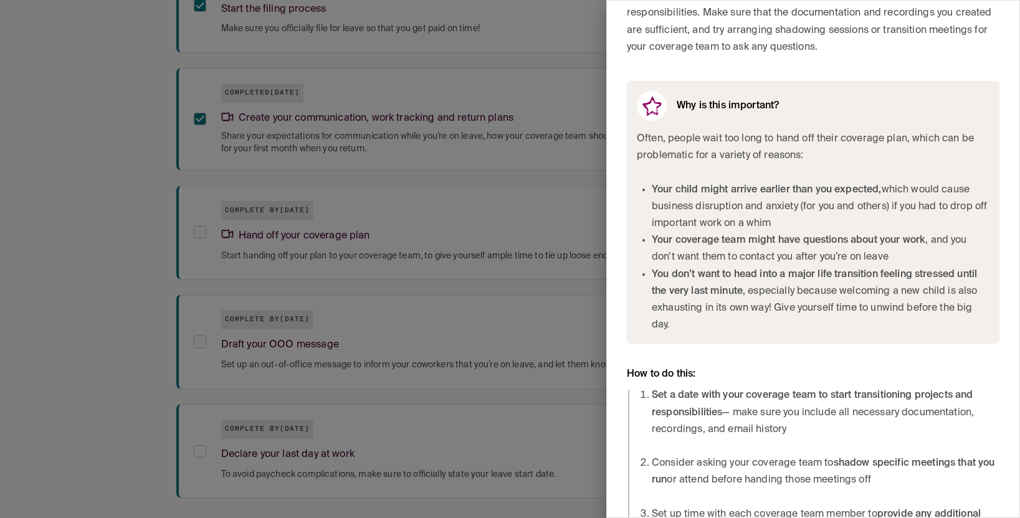
click at [736, 391] on strong "Set a date with your coverage team to start transitioning projects and responsi…" at bounding box center [811, 404] width 321 height 27
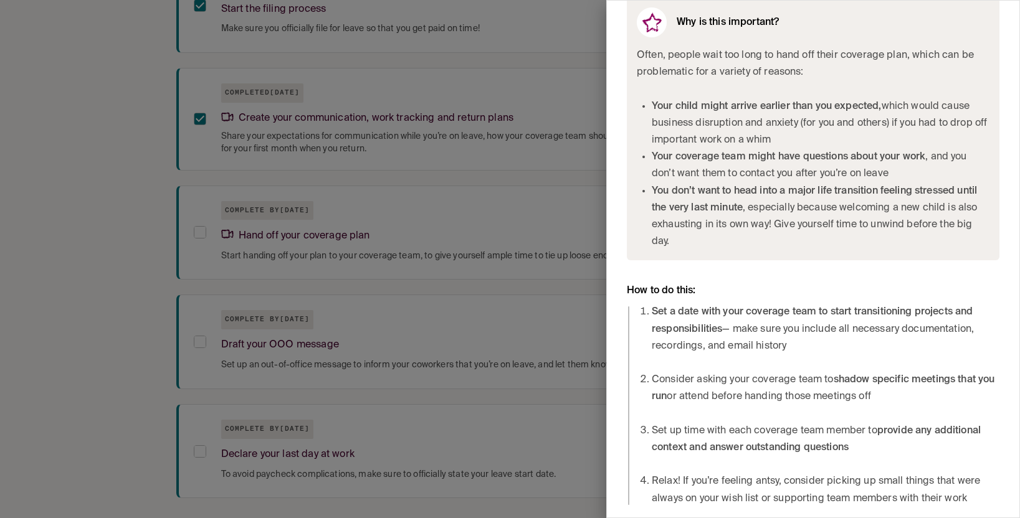
click at [736, 389] on li "Consider asking your coverage team to shadow specific meetings that you run or …" at bounding box center [825, 389] width 348 height 34
click at [547, 250] on div at bounding box center [510, 259] width 1020 height 518
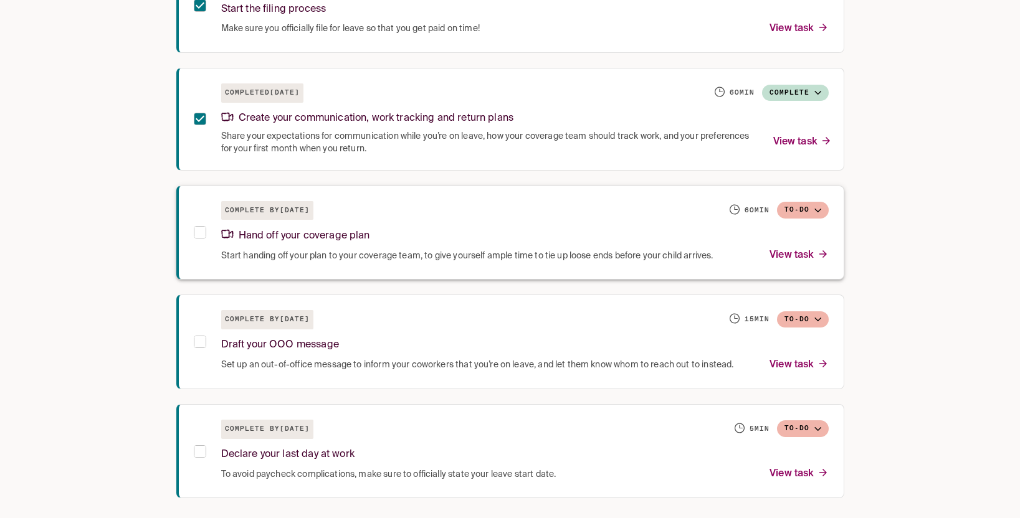
click at [736, 209] on button "To-do" at bounding box center [803, 210] width 52 height 17
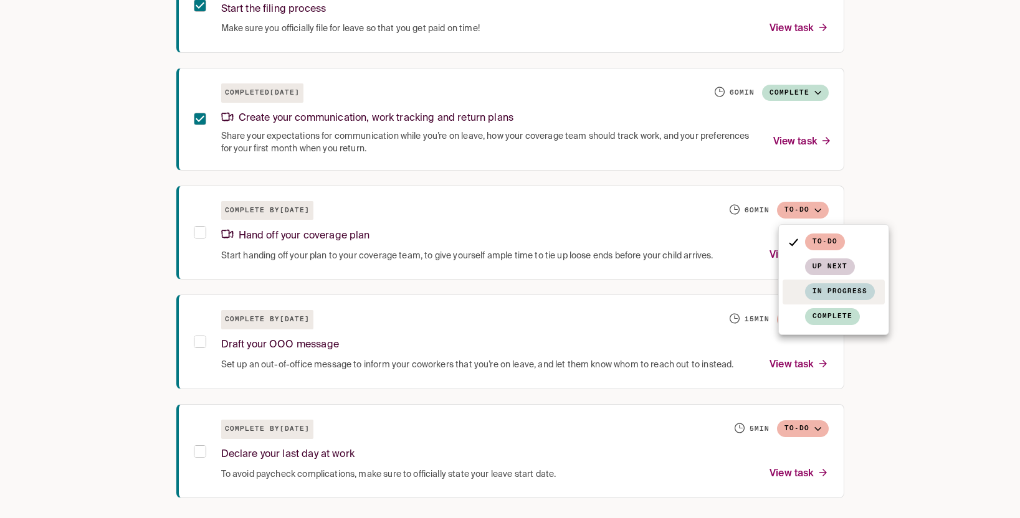
click at [736, 295] on span "In progress" at bounding box center [840, 291] width 70 height 17
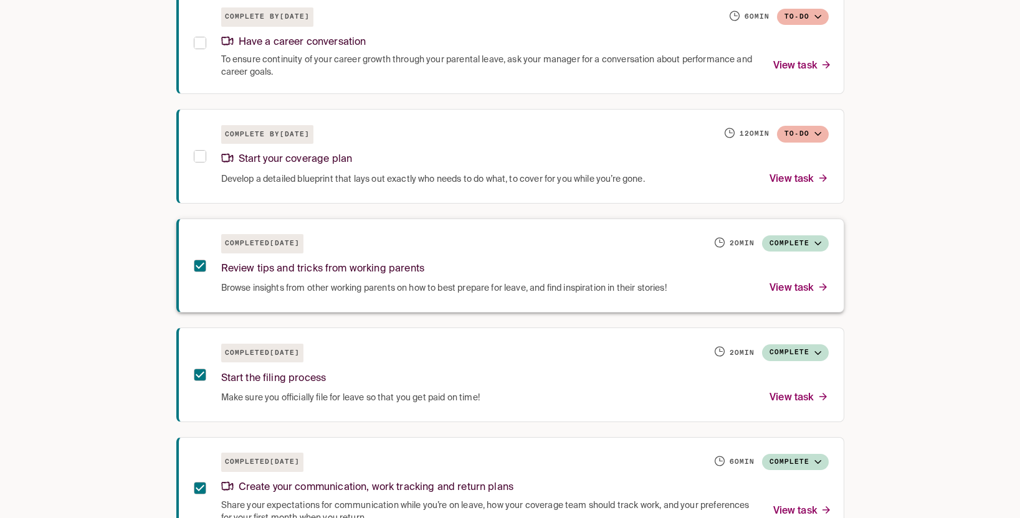
scroll to position [782, 0]
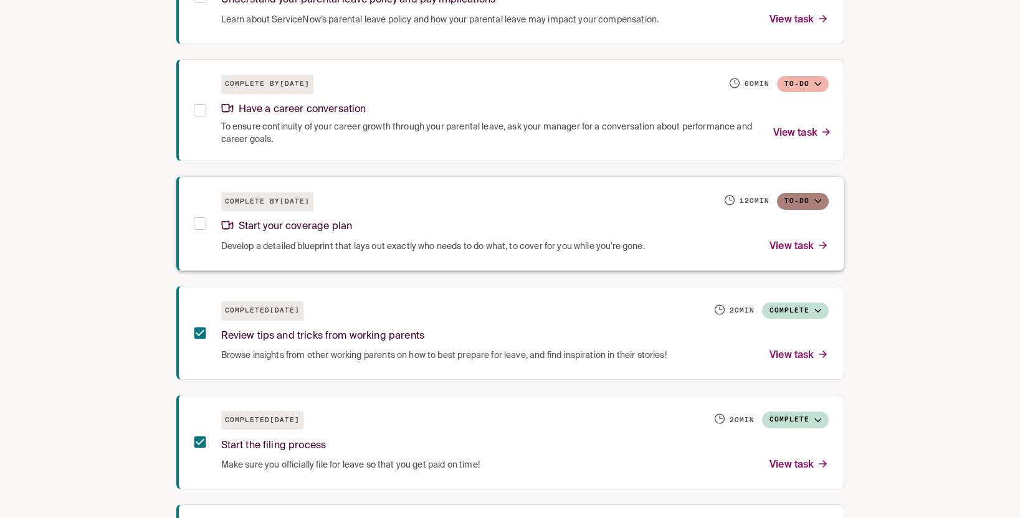
click at [736, 202] on button "To-do" at bounding box center [803, 201] width 52 height 17
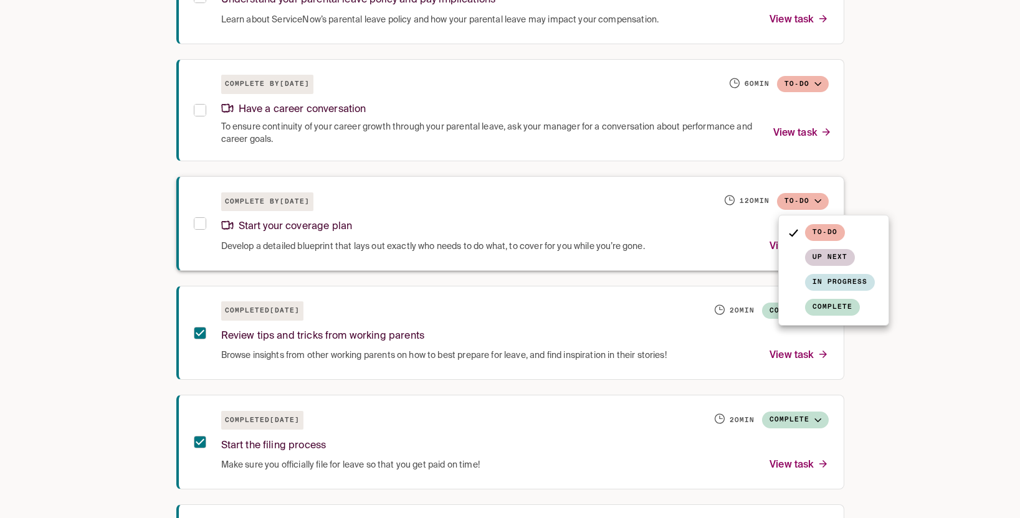
click at [736, 202] on div at bounding box center [510, 259] width 1020 height 518
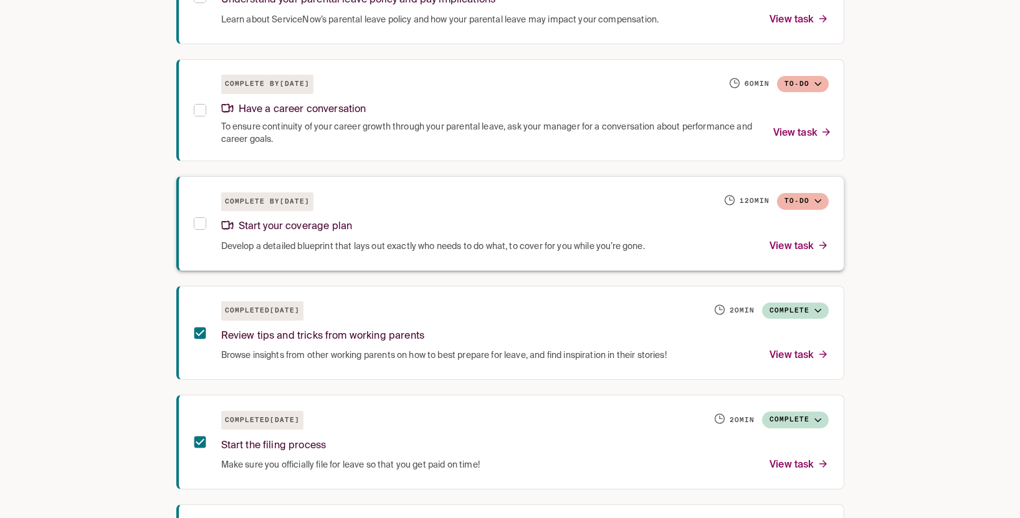
click at [736, 248] on p "View task" at bounding box center [798, 247] width 59 height 17
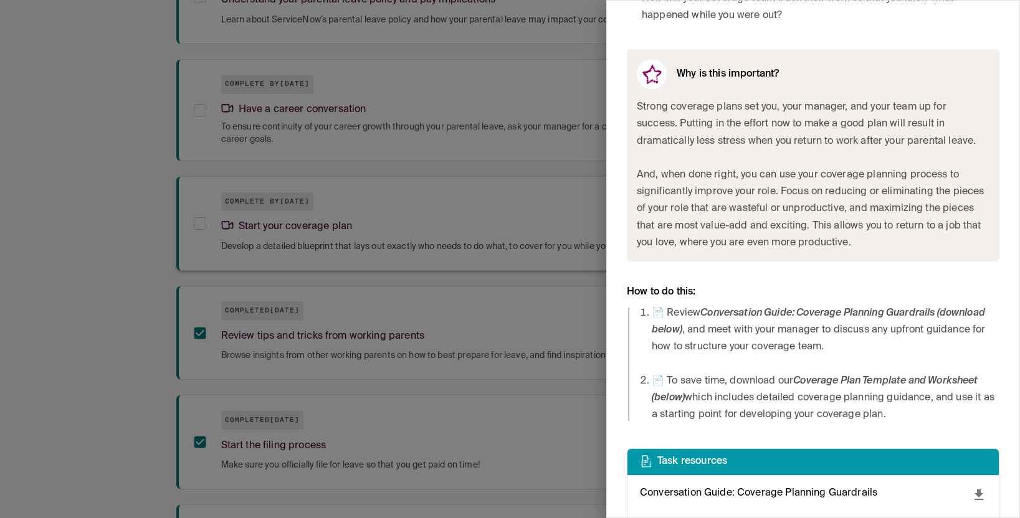
scroll to position [575, 0]
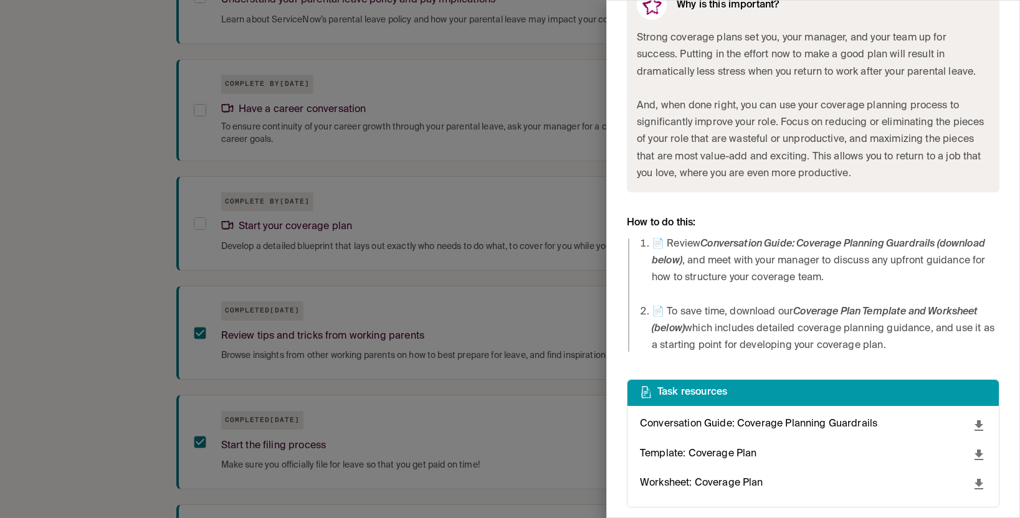
click at [538, 345] on div at bounding box center [510, 259] width 1020 height 518
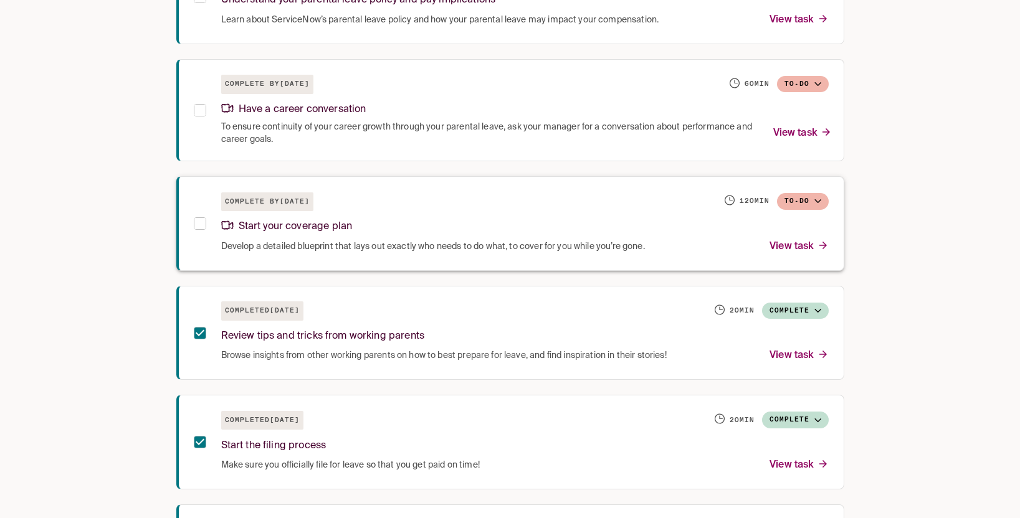
click at [736, 203] on icon "button" at bounding box center [817, 201] width 7 height 4
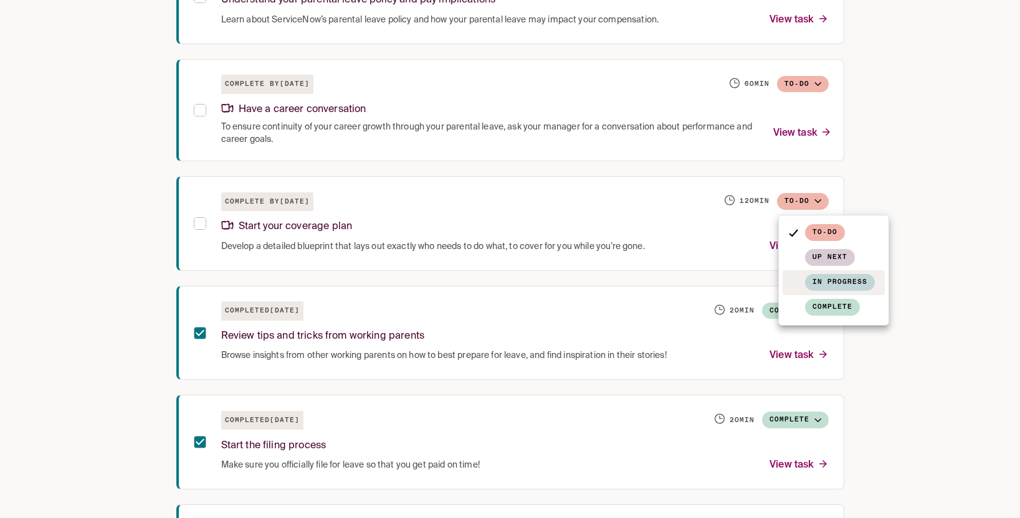
click at [736, 283] on span "In progress" at bounding box center [840, 282] width 70 height 17
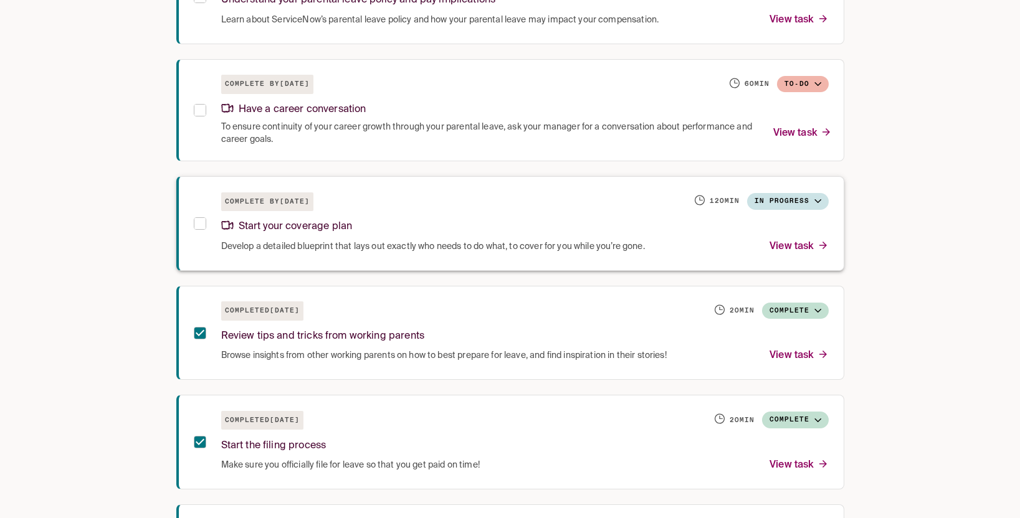
click at [736, 245] on p "View task" at bounding box center [798, 247] width 59 height 17
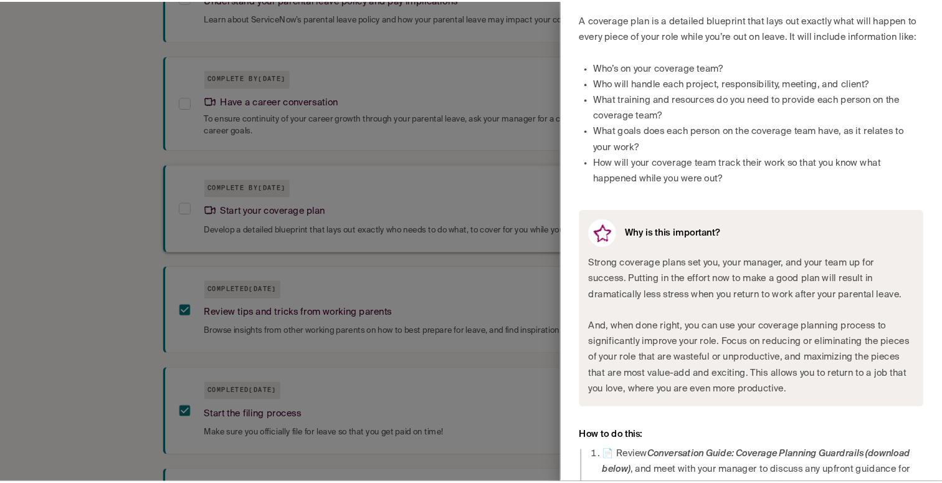
scroll to position [575, 0]
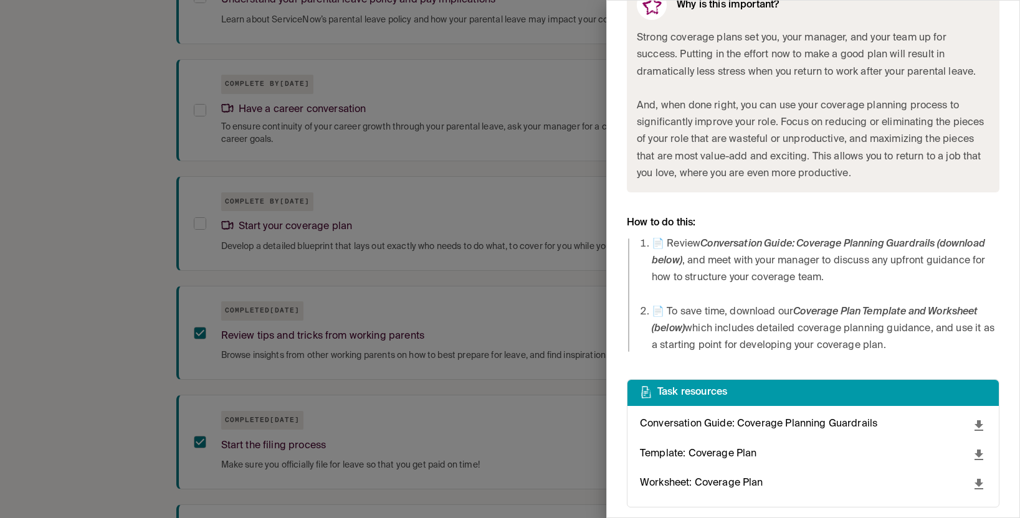
click at [736, 485] on icon "download" at bounding box center [978, 484] width 15 height 15
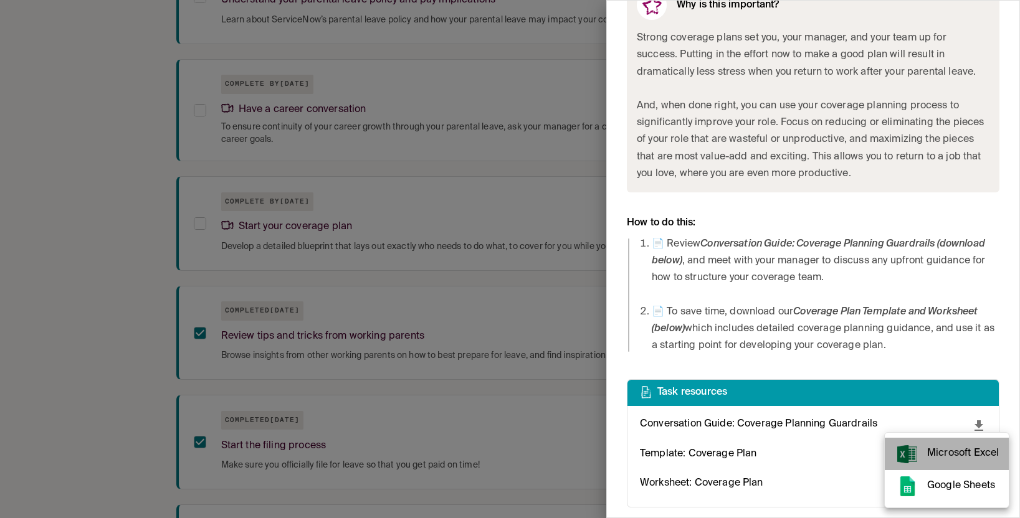
click at [736, 459] on span "Microsoft Excel" at bounding box center [963, 453] width 72 height 17
click at [736, 456] on div at bounding box center [510, 259] width 1020 height 518
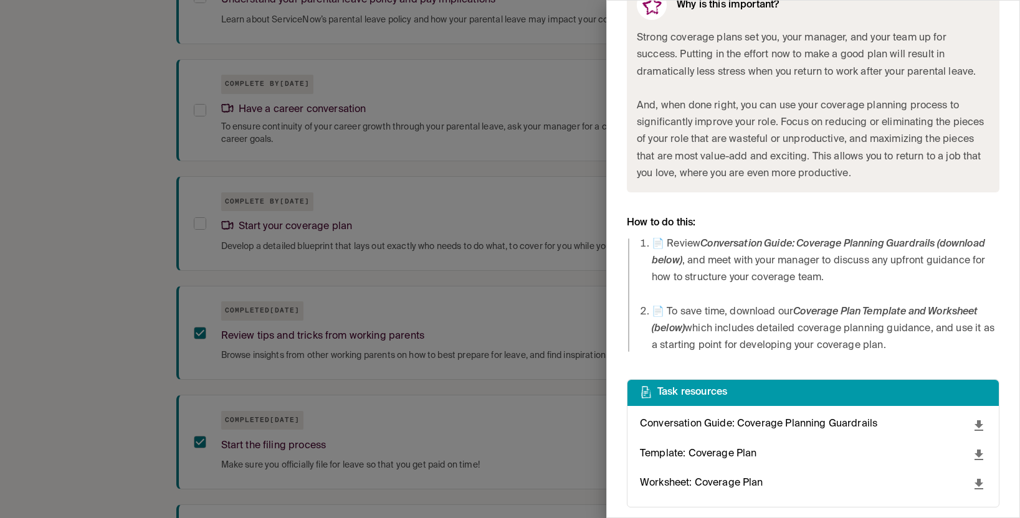
click at [736, 453] on p "Template: Coverage Plan" at bounding box center [698, 454] width 116 height 17
click at [736, 455] on icon "download" at bounding box center [978, 455] width 9 height 11
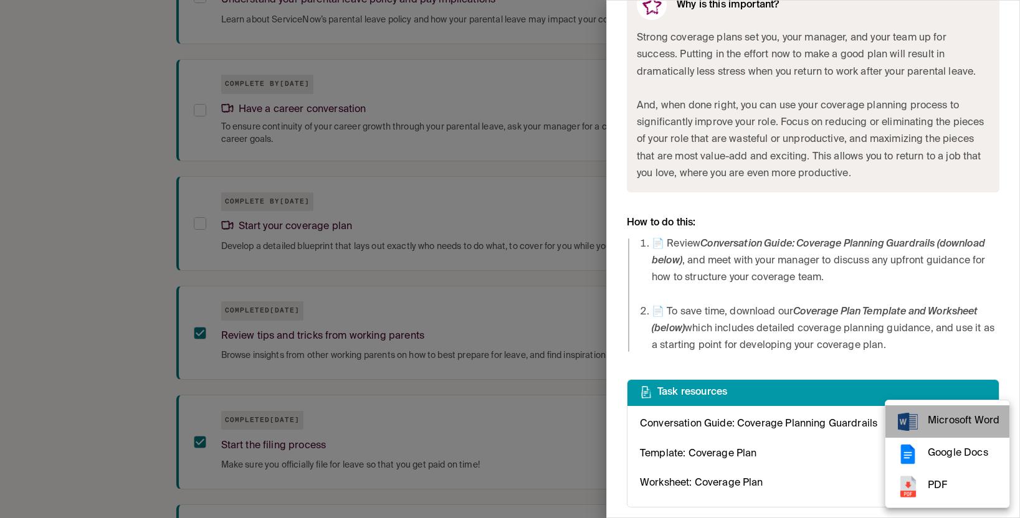
click at [736, 419] on span "Microsoft Word" at bounding box center [963, 421] width 72 height 17
click at [736, 424] on div at bounding box center [510, 259] width 1020 height 518
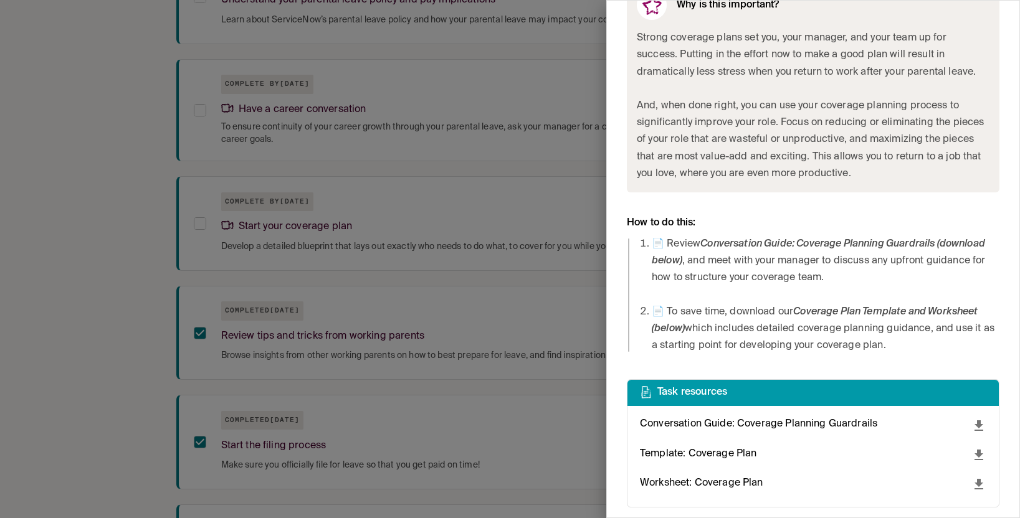
click at [736, 424] on p "Conversation Guide: Coverage Planning Guardrails" at bounding box center [758, 424] width 237 height 17
click at [736, 424] on icon "download" at bounding box center [978, 425] width 9 height 11
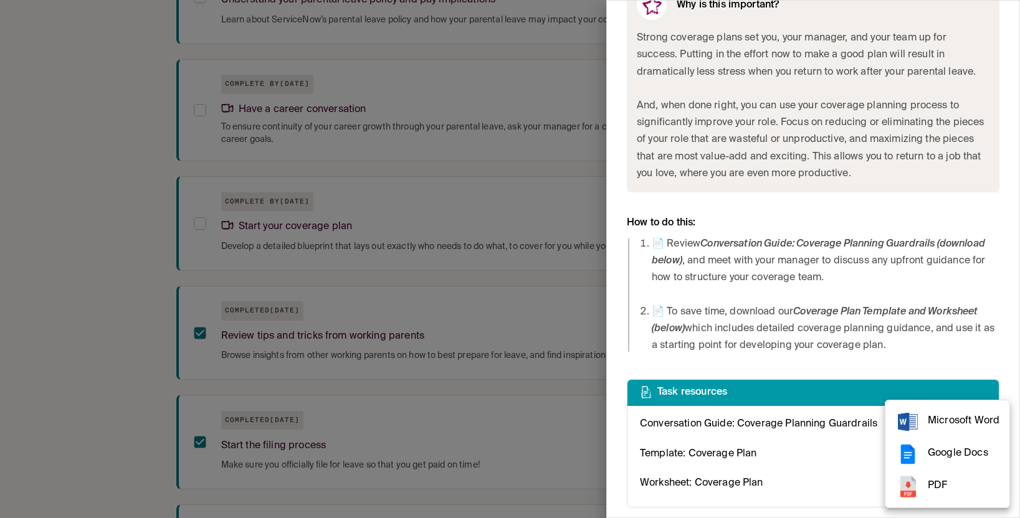
click at [736, 429] on span "Microsoft Word" at bounding box center [963, 421] width 72 height 17
click at [123, 201] on div at bounding box center [510, 259] width 1020 height 518
